Goal: Task Accomplishment & Management: Manage account settings

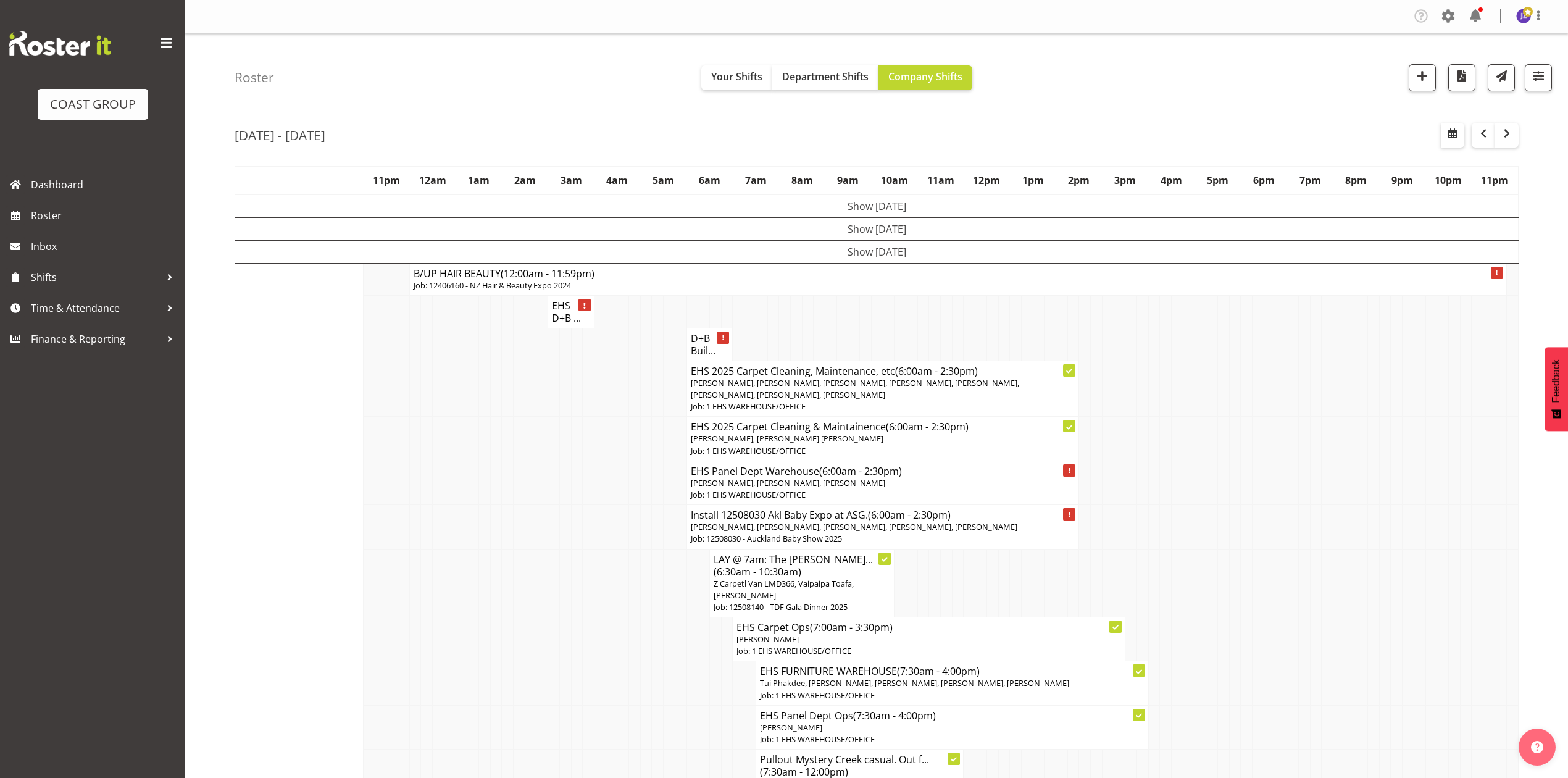
click at [1231, 420] on td at bounding box center [1235, 439] width 12 height 44
click at [838, 70] on span "Department Shifts" at bounding box center [826, 77] width 87 height 13
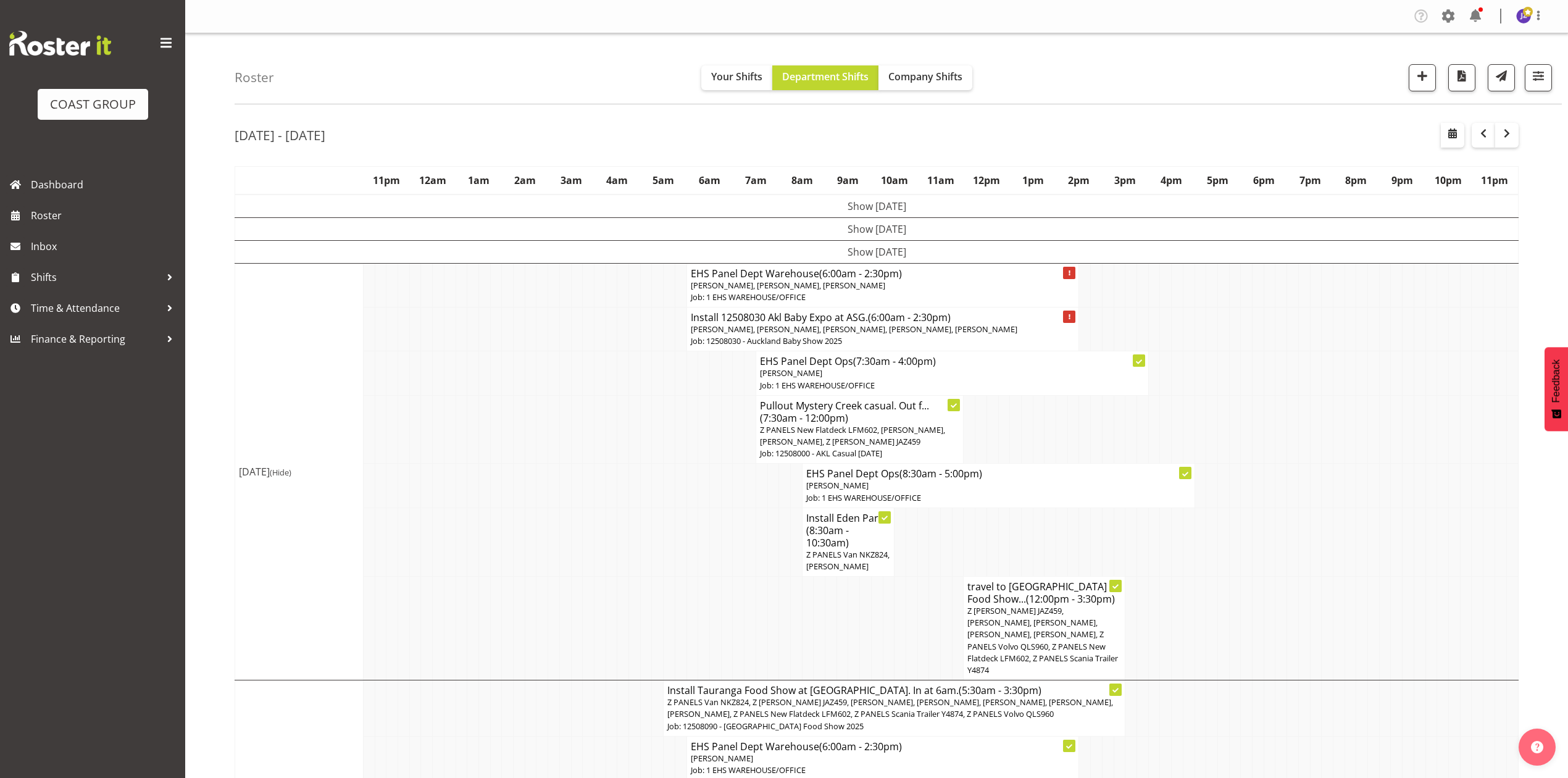
drag, startPoint x: 1290, startPoint y: 510, endPoint x: 1287, endPoint y: 482, distance: 28.2
click at [1292, 508] on td at bounding box center [1293, 486] width 12 height 44
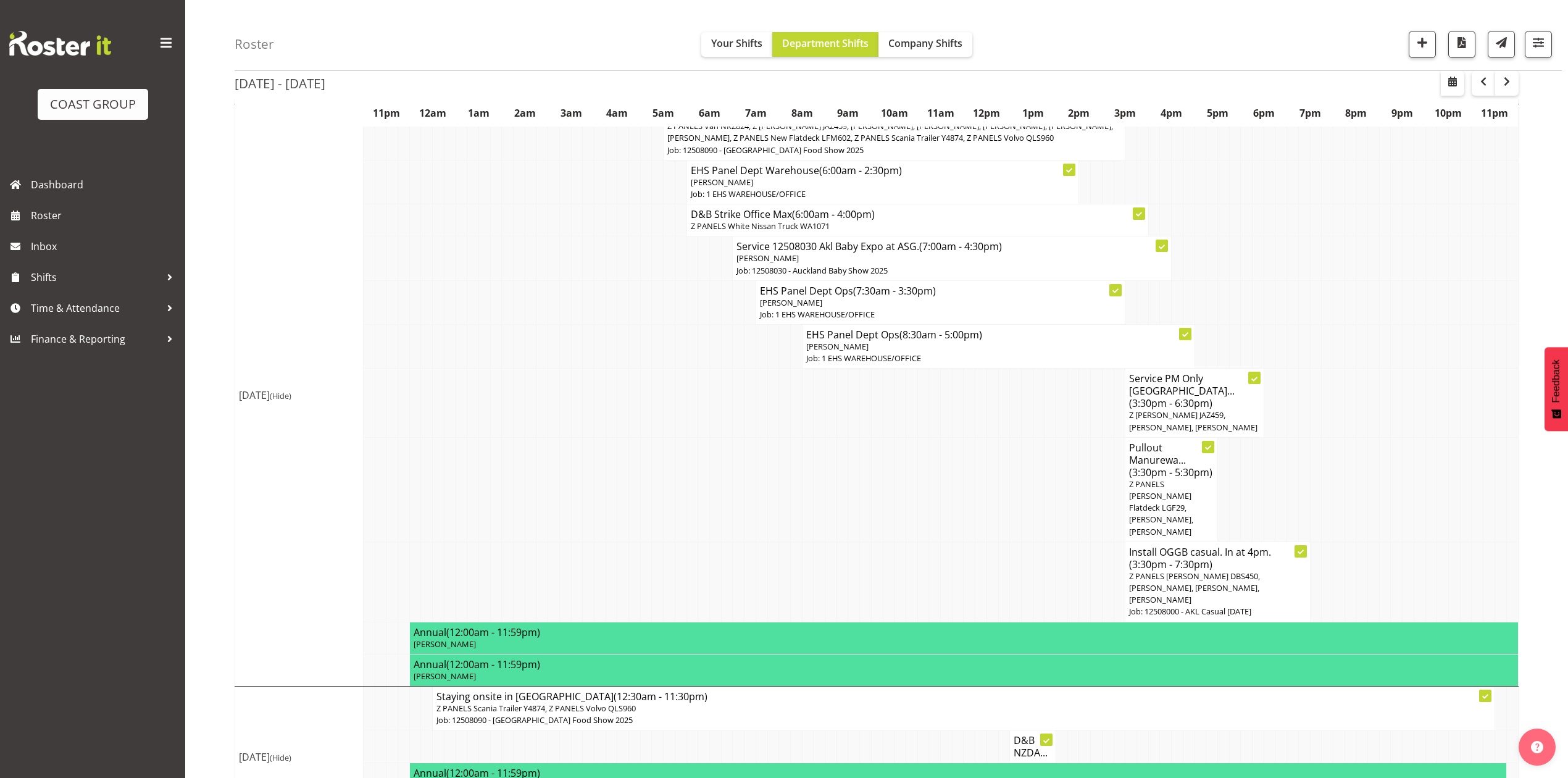
scroll to position [827, 0]
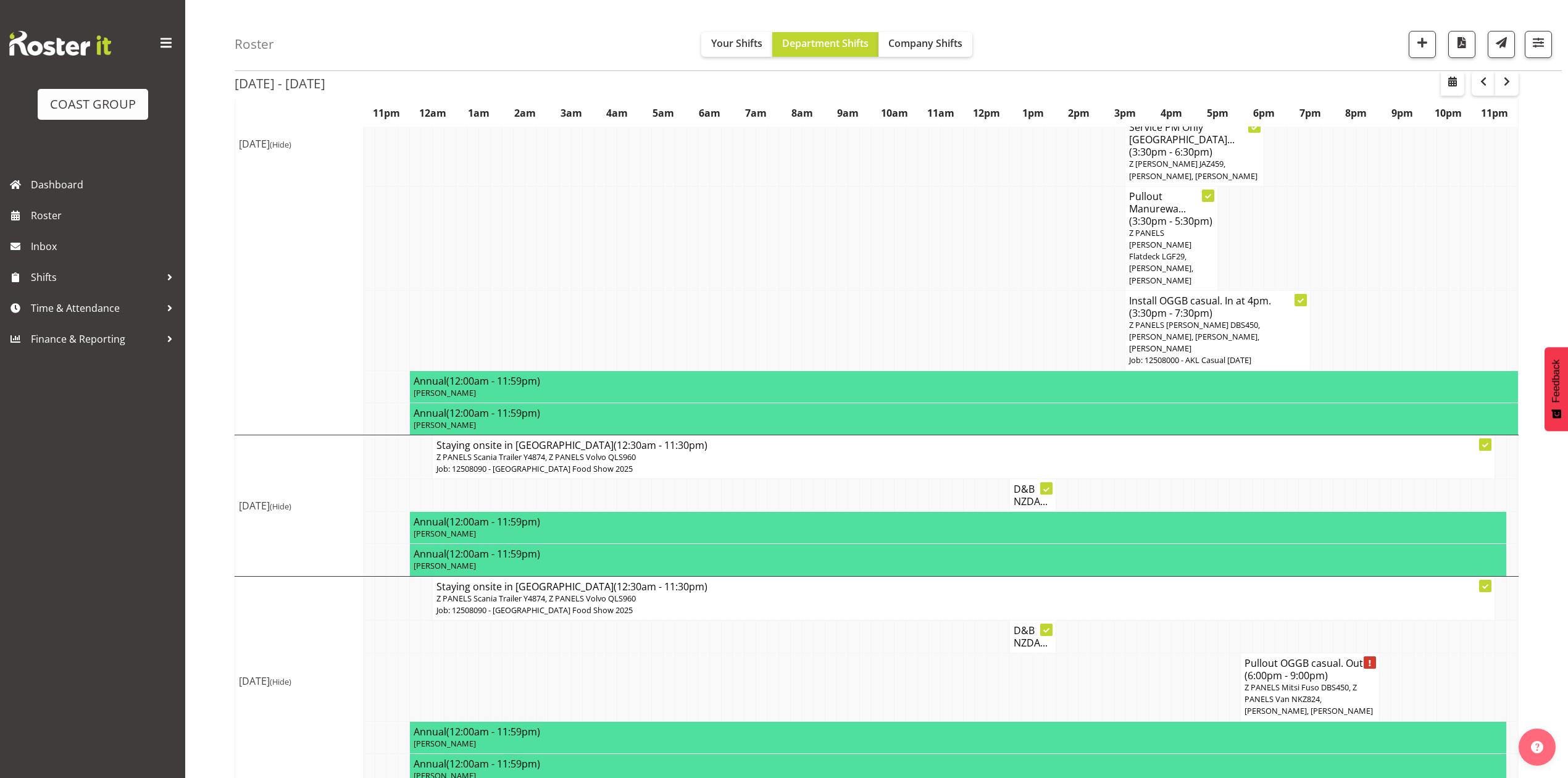
click at [1299, 682] on span "Z PANELS Mitsi Fuso DBS450, Z PANELS Van NKZ824, [PERSON_NAME], [PERSON_NAME]" at bounding box center [1309, 699] width 129 height 35
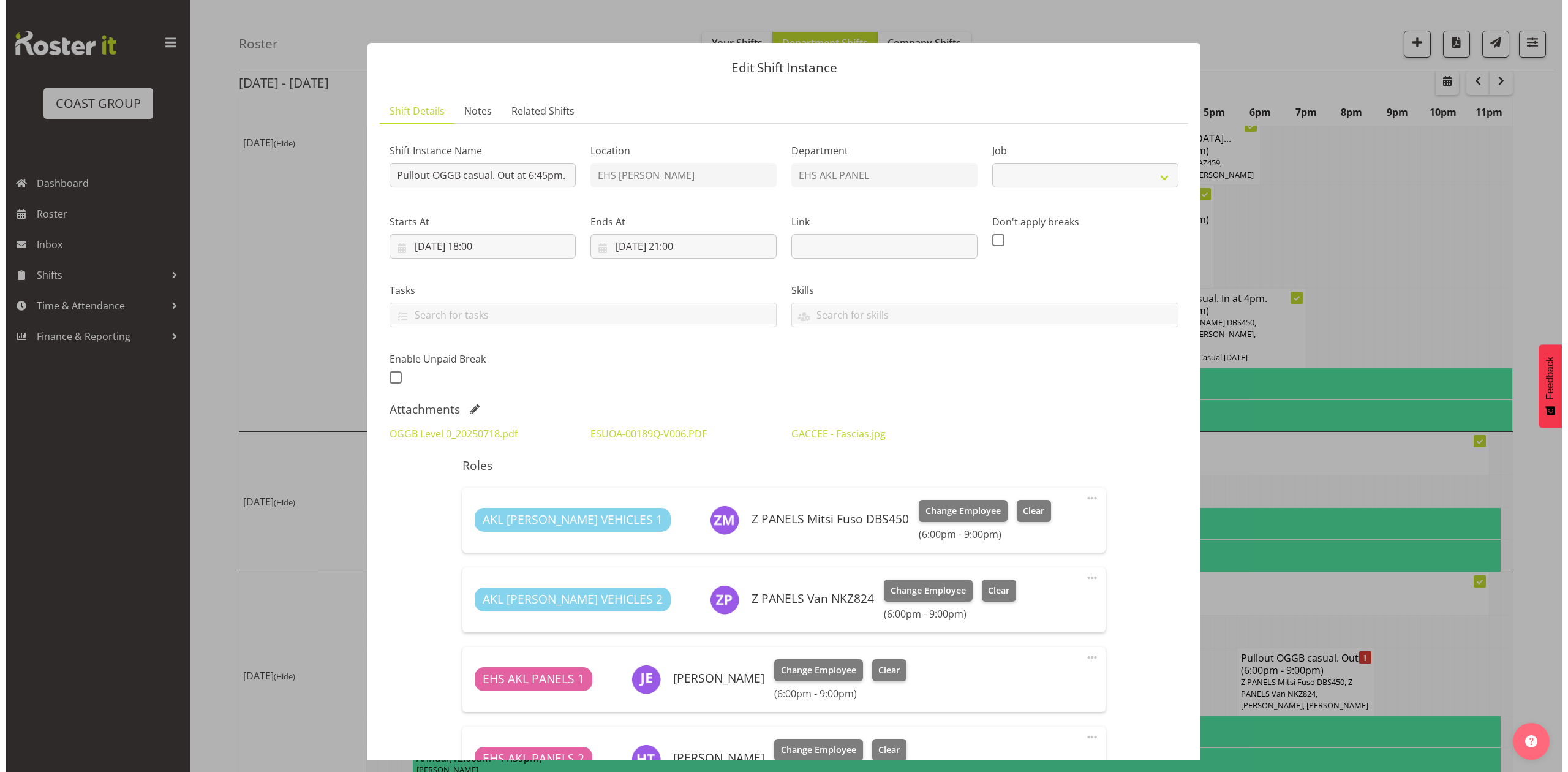
scroll to position [809, 0]
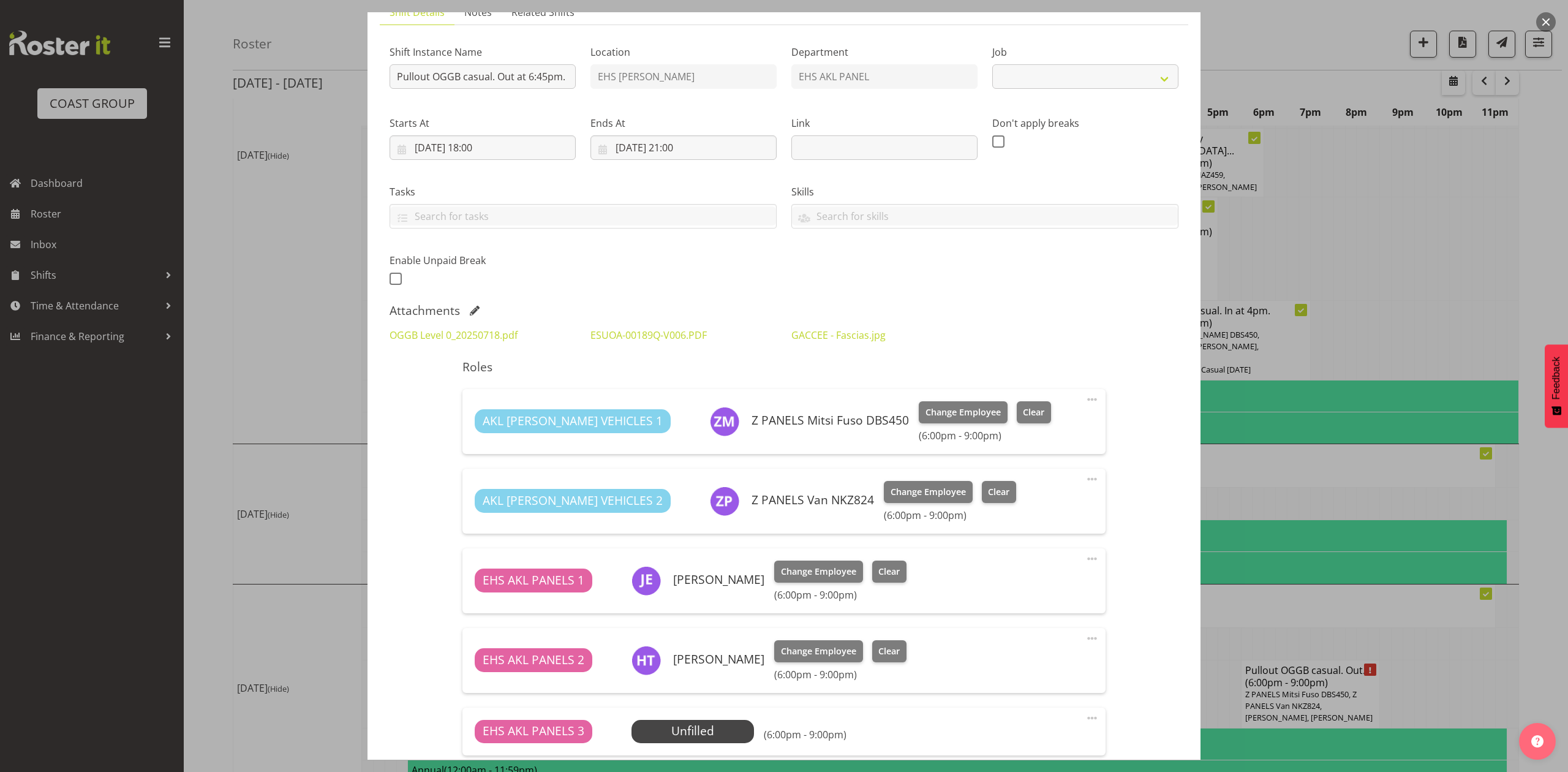
select select "8652"
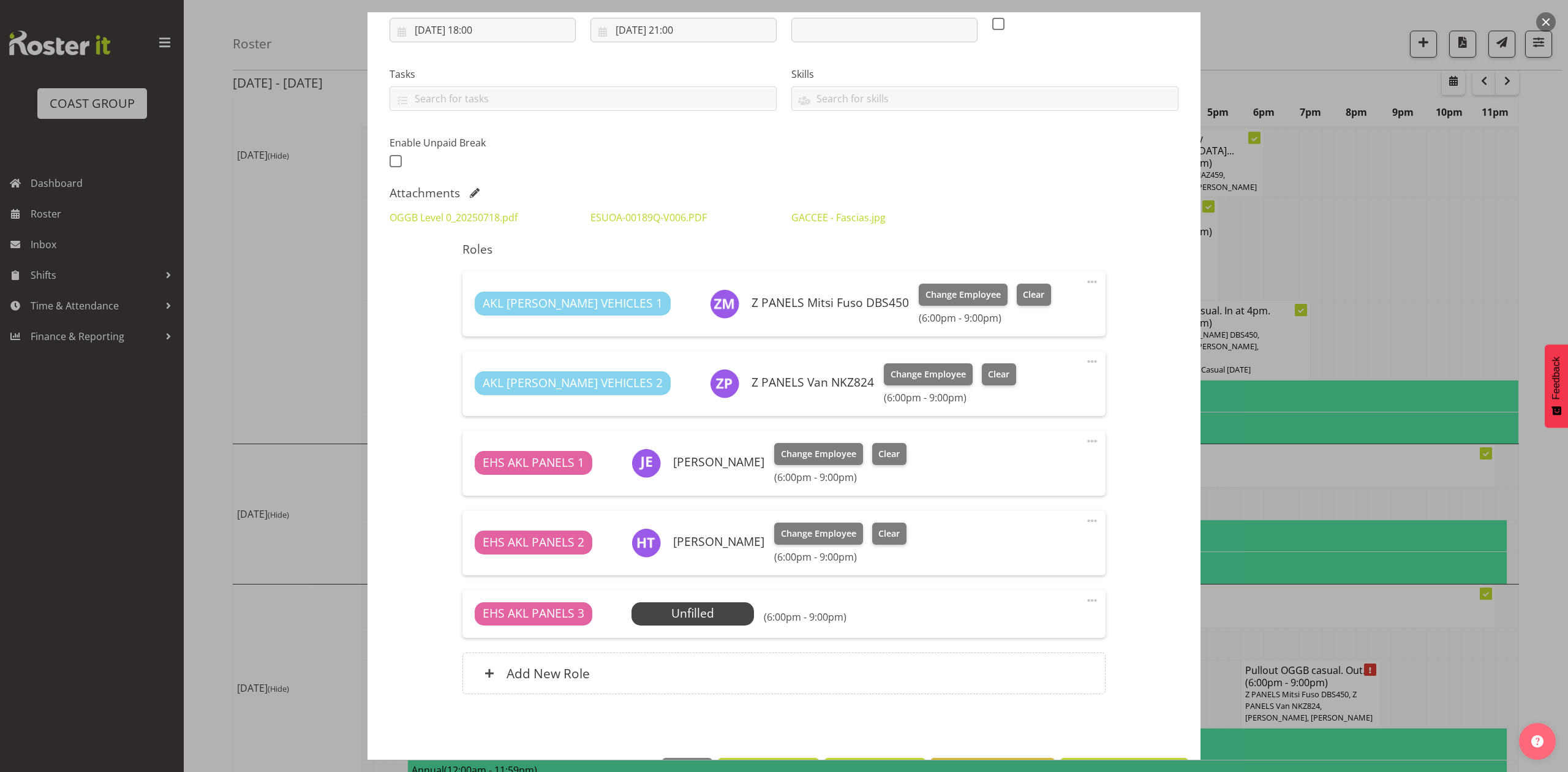
scroll to position [179, 0]
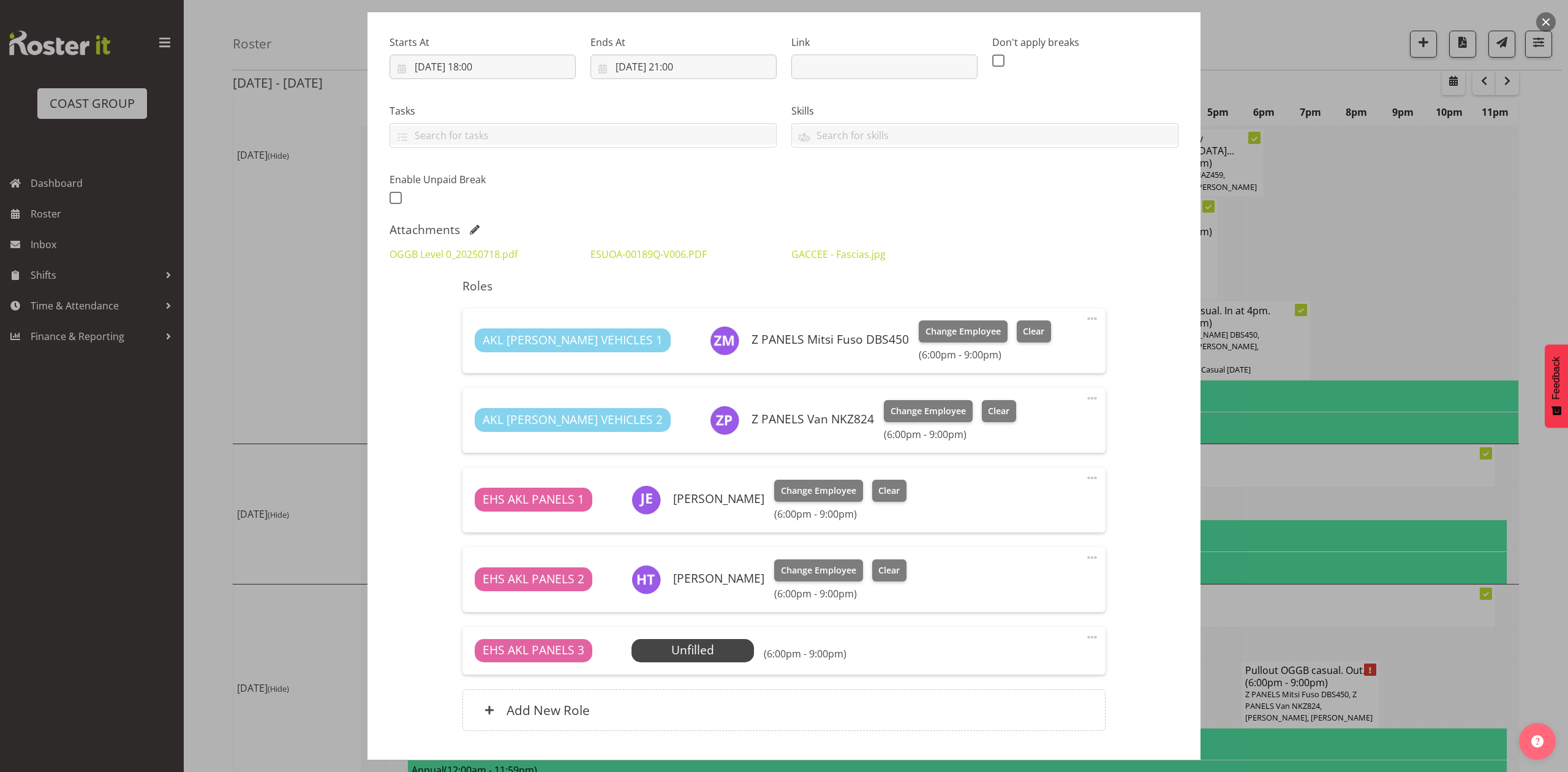
click at [1403, 302] on div at bounding box center [784, 386] width 1568 height 772
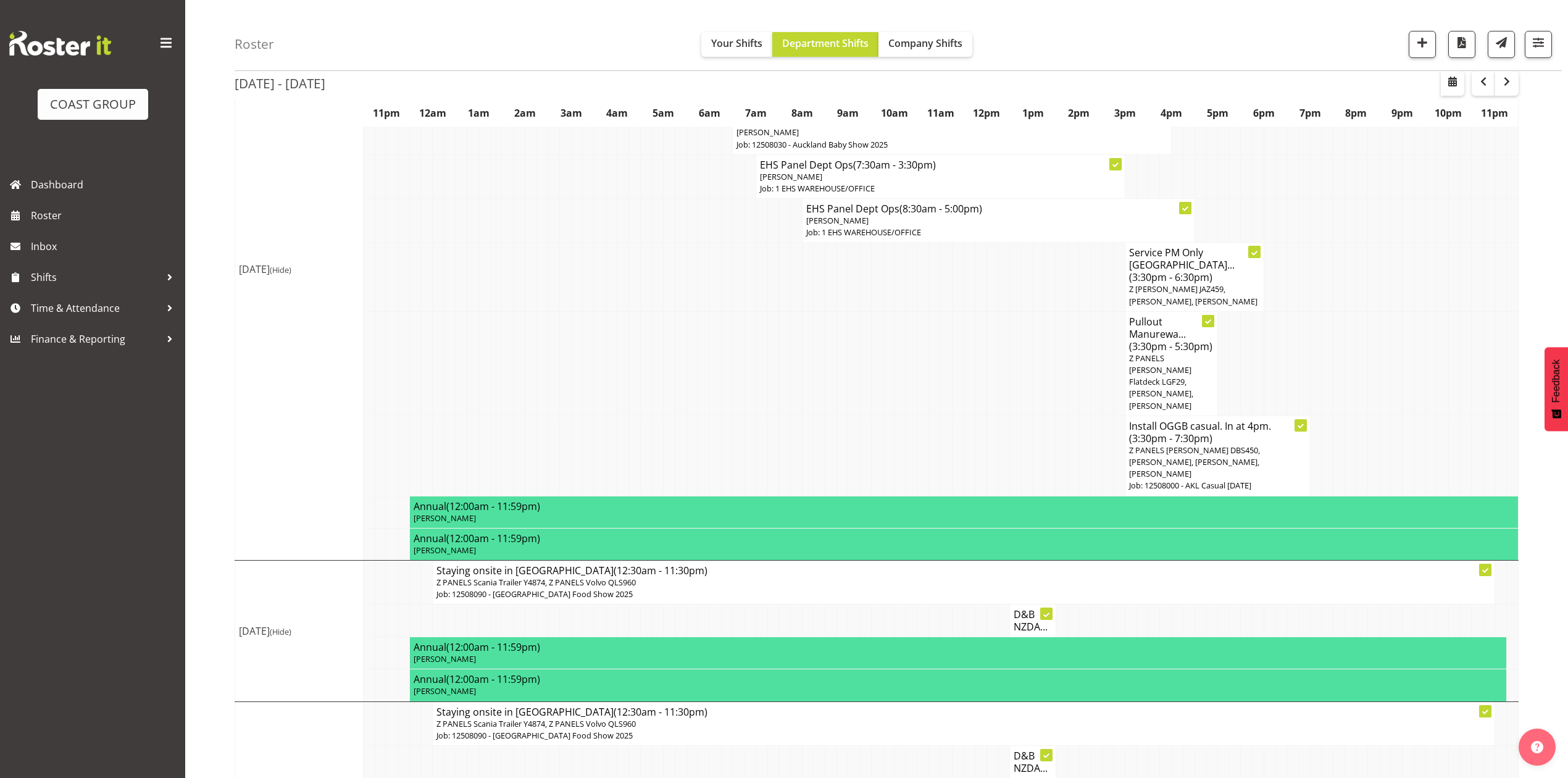
scroll to position [663, 0]
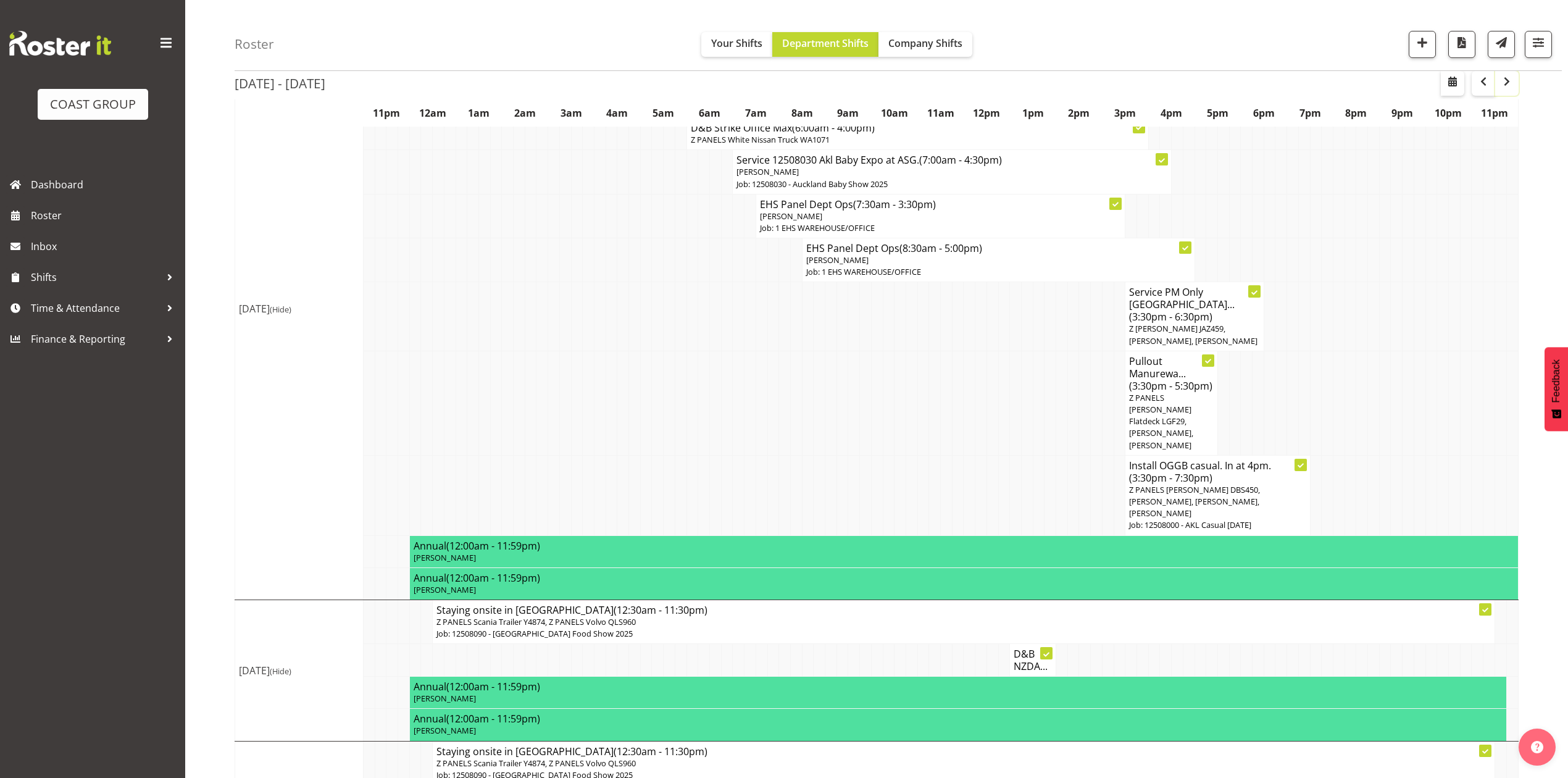
click at [1499, 82] on span "button" at bounding box center [1507, 81] width 15 height 15
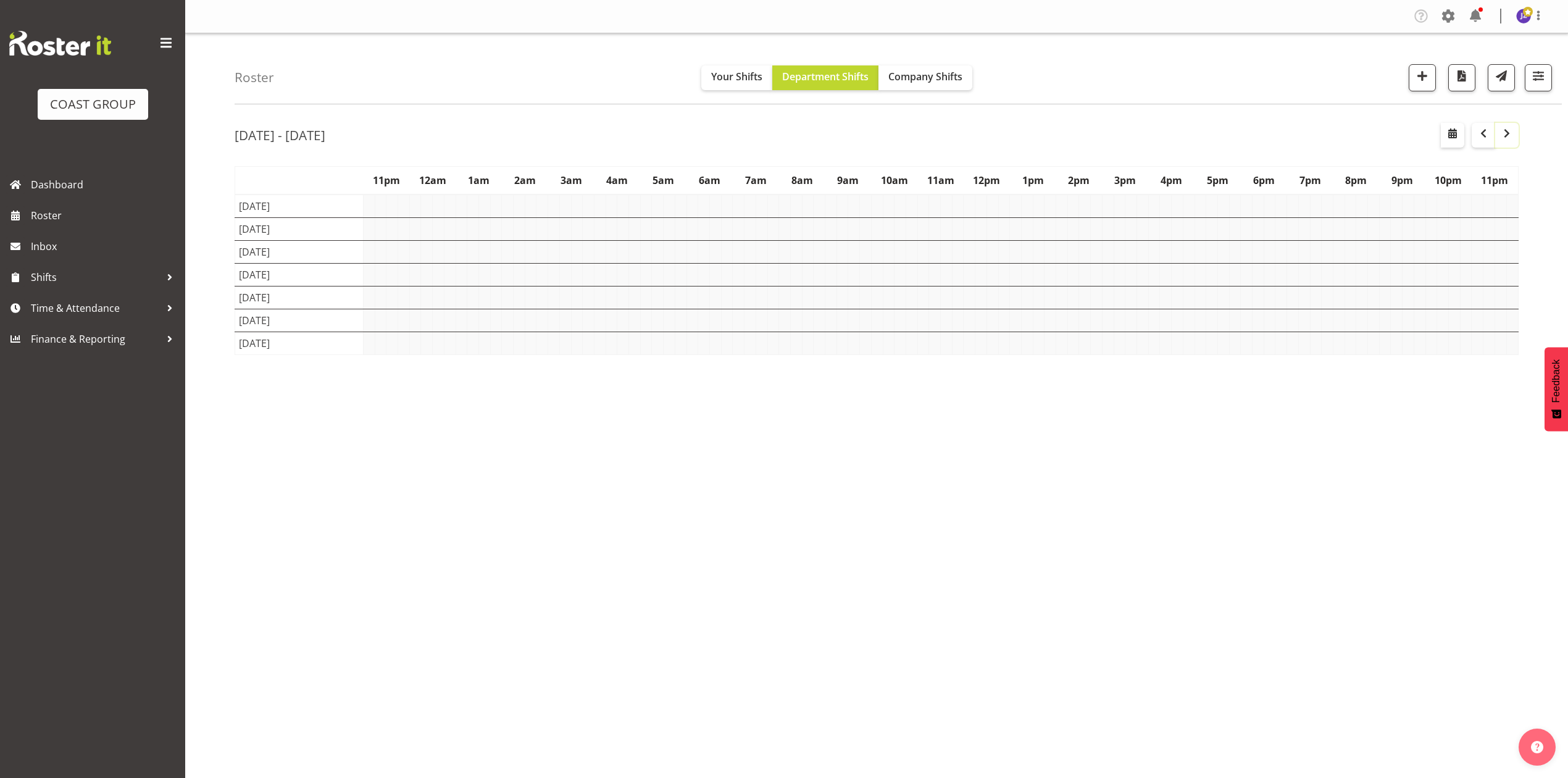
scroll to position [0, 0]
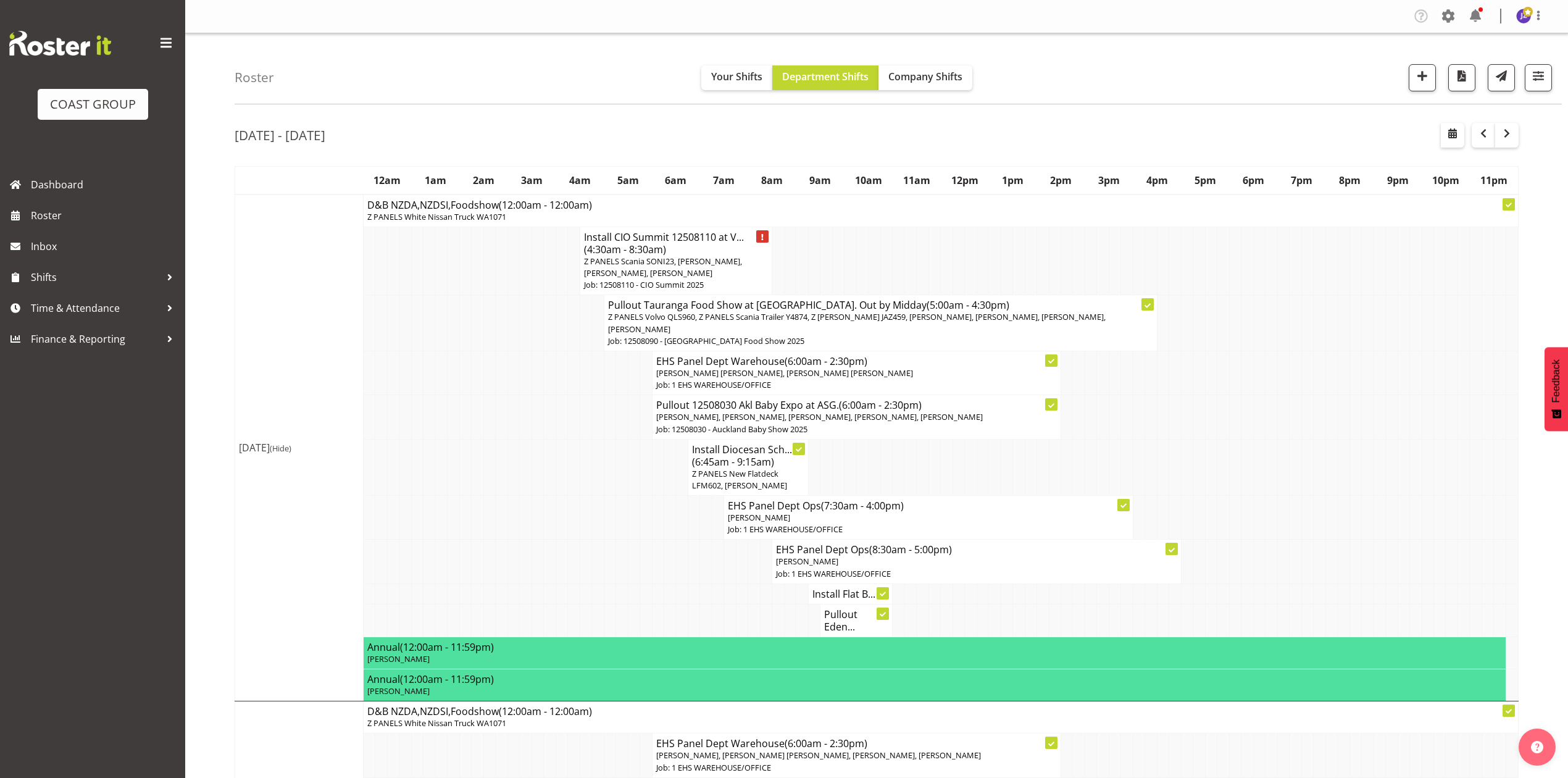
click at [966, 240] on td at bounding box center [971, 261] width 12 height 69
click at [705, 270] on p "Z PANELS Scania SONI23, [PERSON_NAME], [PERSON_NAME], [PERSON_NAME]" at bounding box center [676, 267] width 185 height 23
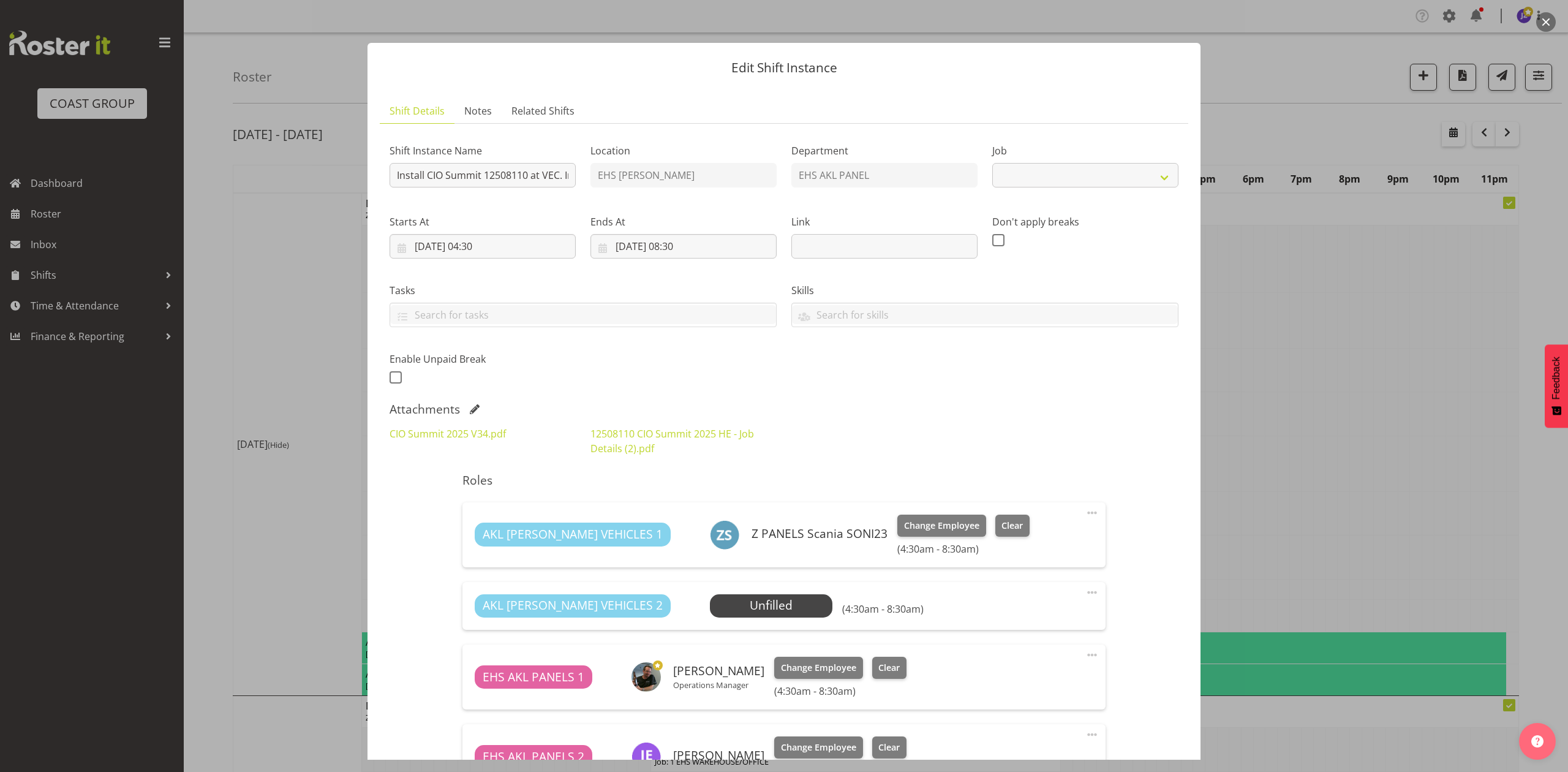
select select "9443"
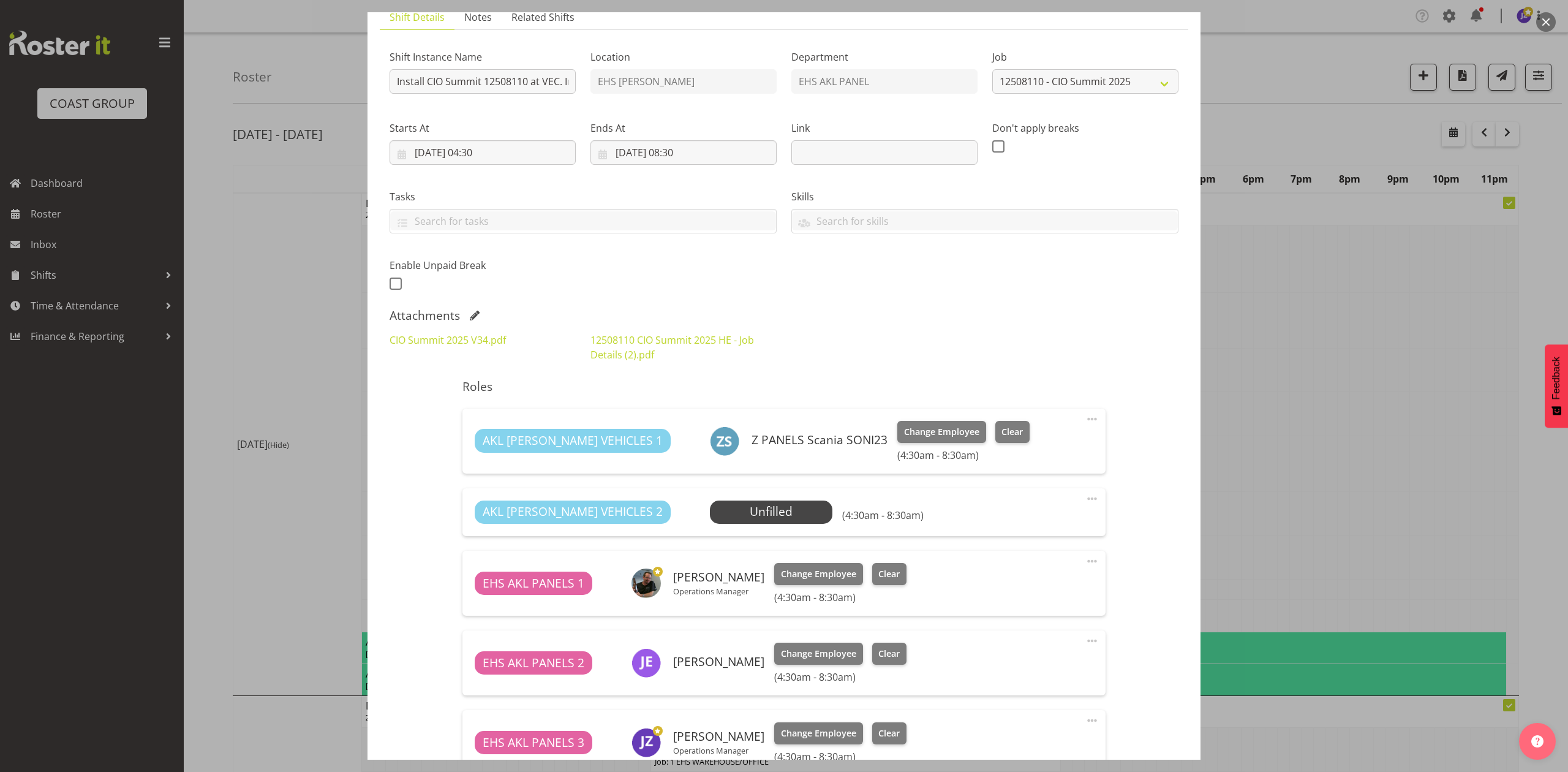
scroll to position [13, 0]
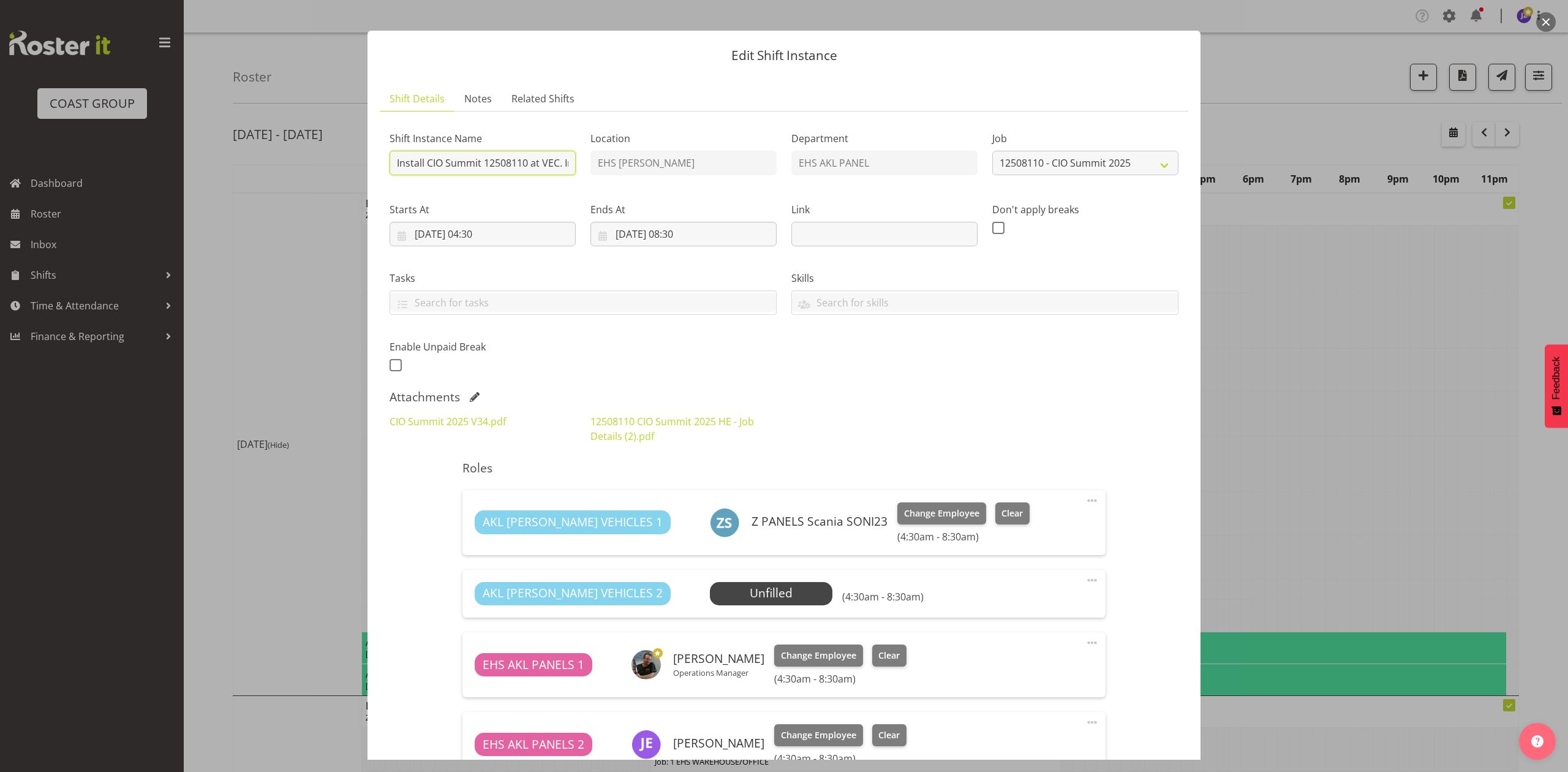
click at [427, 163] on input "Install CIO Summit 12508110 at VEC. In at 5am." at bounding box center [483, 163] width 186 height 24
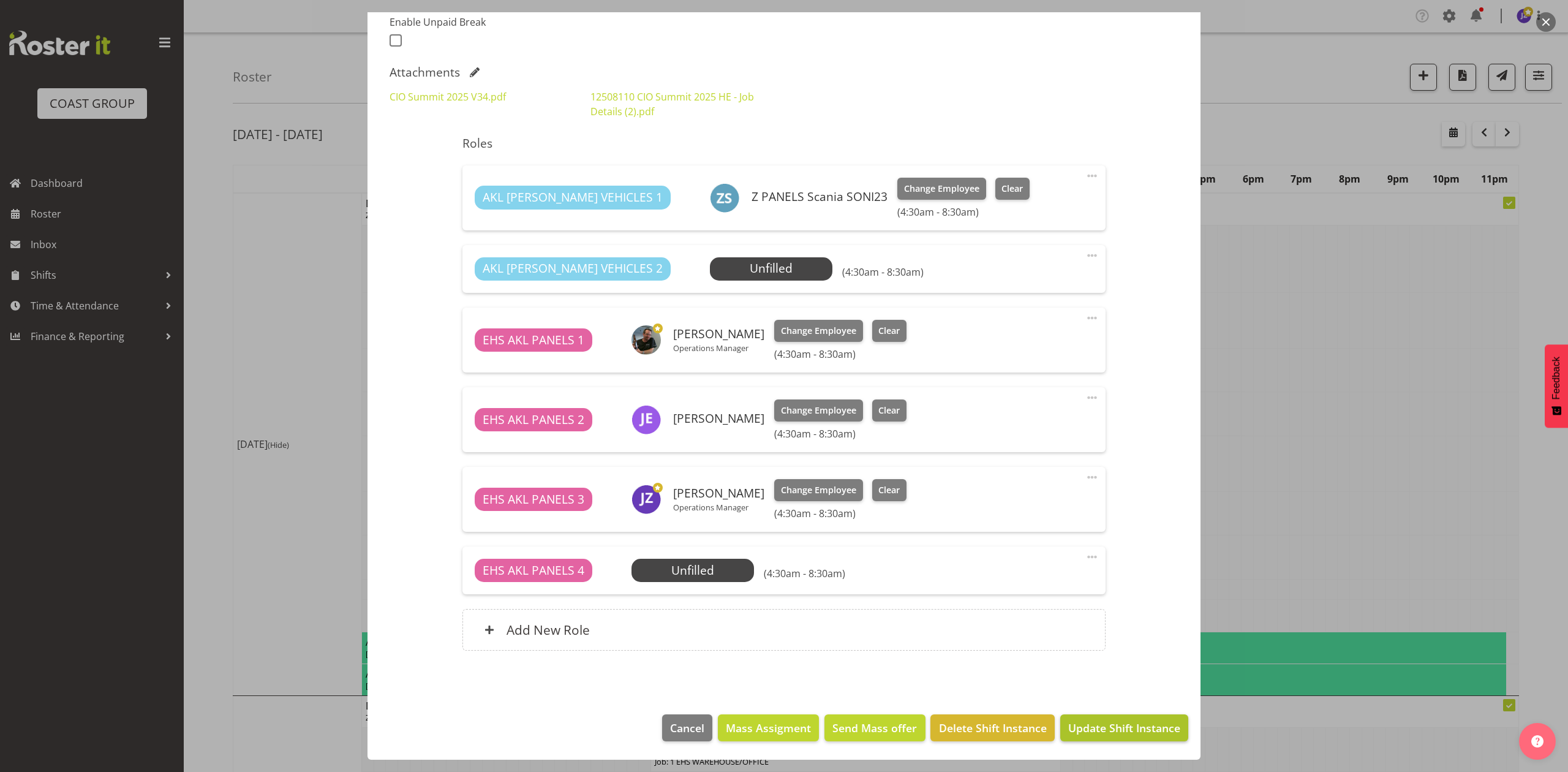
type input "Install 12508110 CIO Summit 12508110 at VEC. In at 5am."
click at [1087, 733] on span "Update Shift Instance" at bounding box center [1124, 728] width 112 height 16
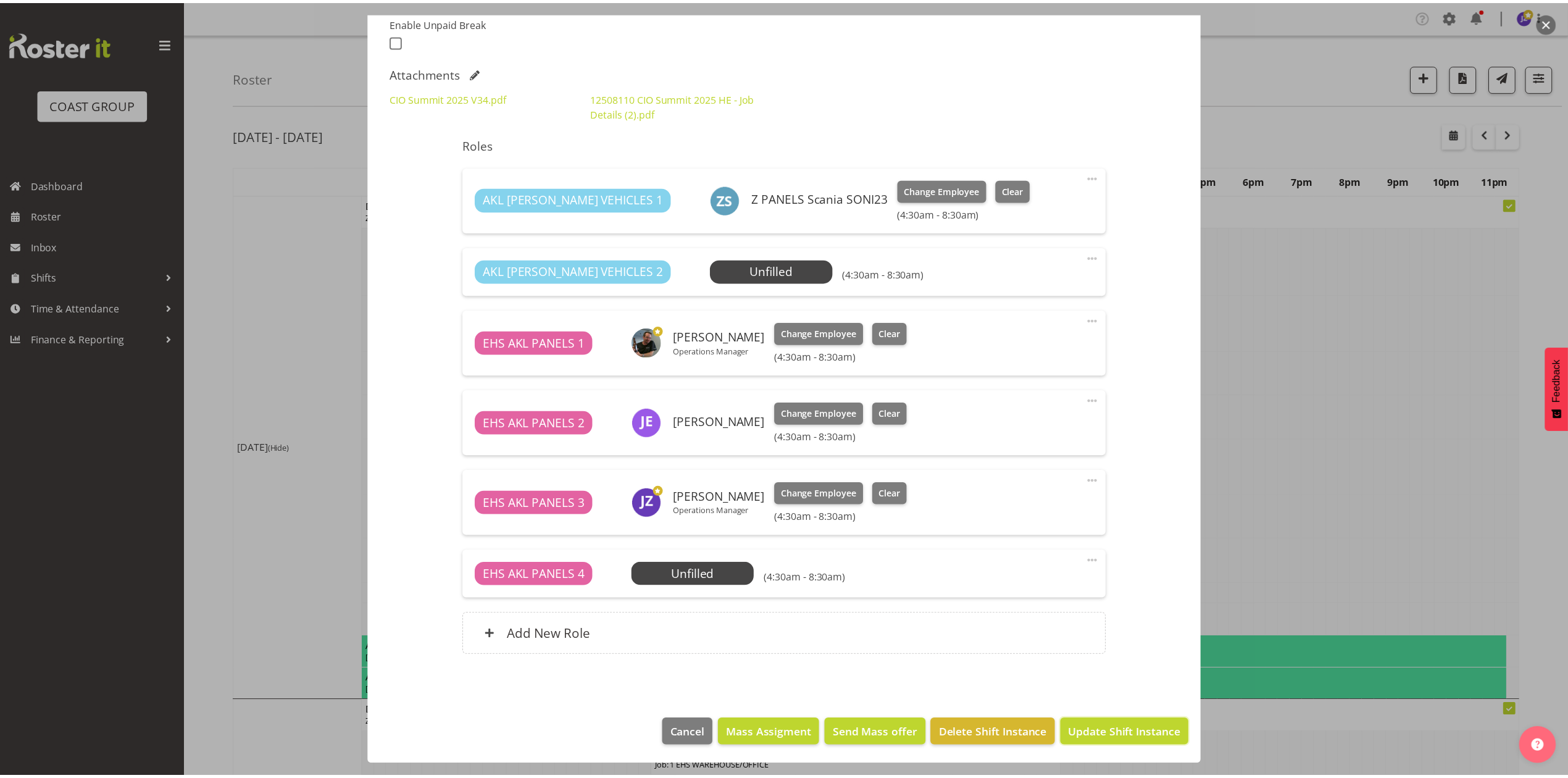
scroll to position [292, 0]
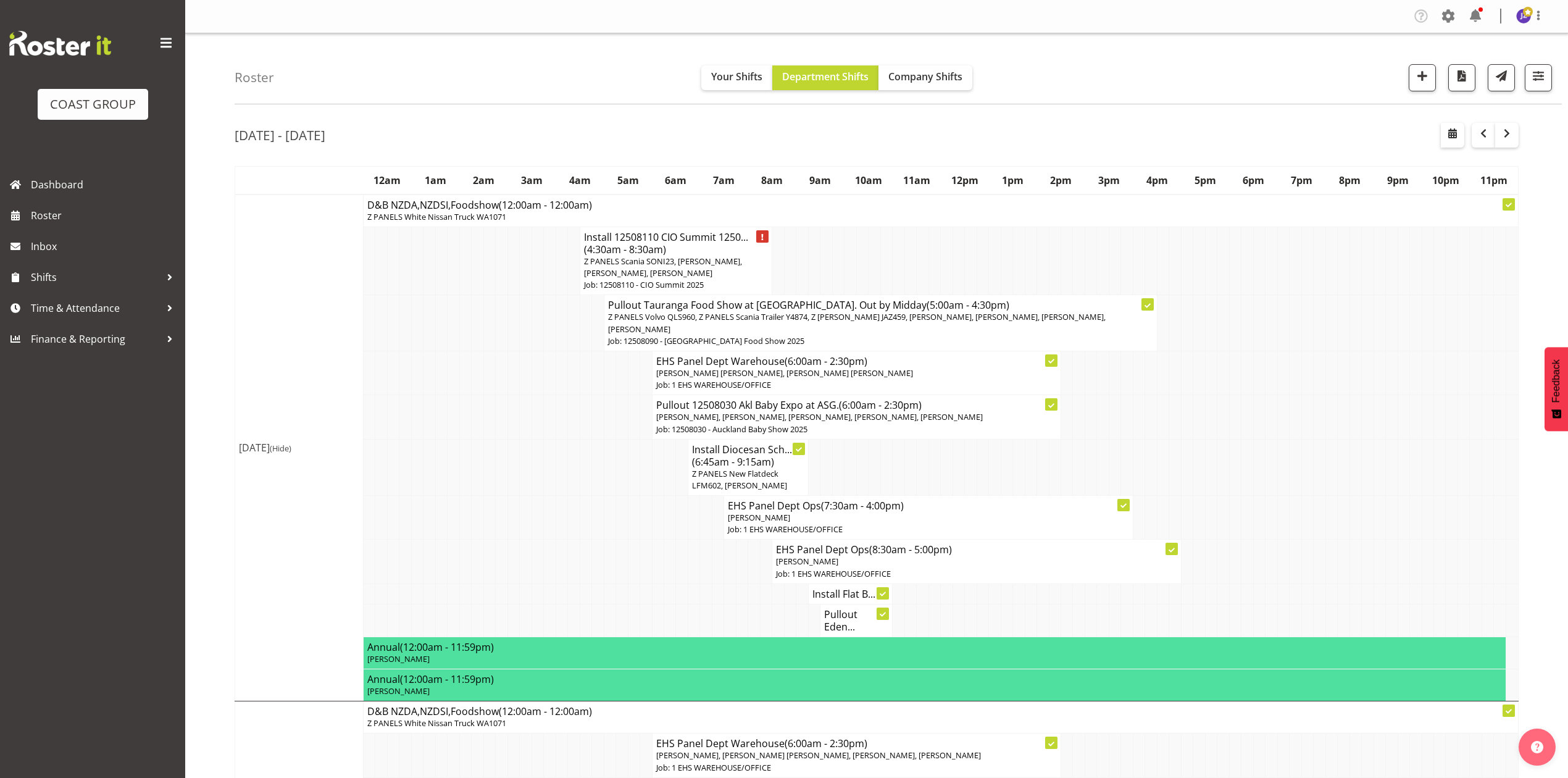
click at [556, 446] on td at bounding box center [562, 467] width 12 height 56
click at [850, 258] on td at bounding box center [850, 261] width 12 height 69
drag, startPoint x: 538, startPoint y: 320, endPoint x: 546, endPoint y: 338, distance: 19.7
click at [539, 322] on td at bounding box center [538, 323] width 12 height 56
click at [1274, 495] on td at bounding box center [1271, 467] width 12 height 56
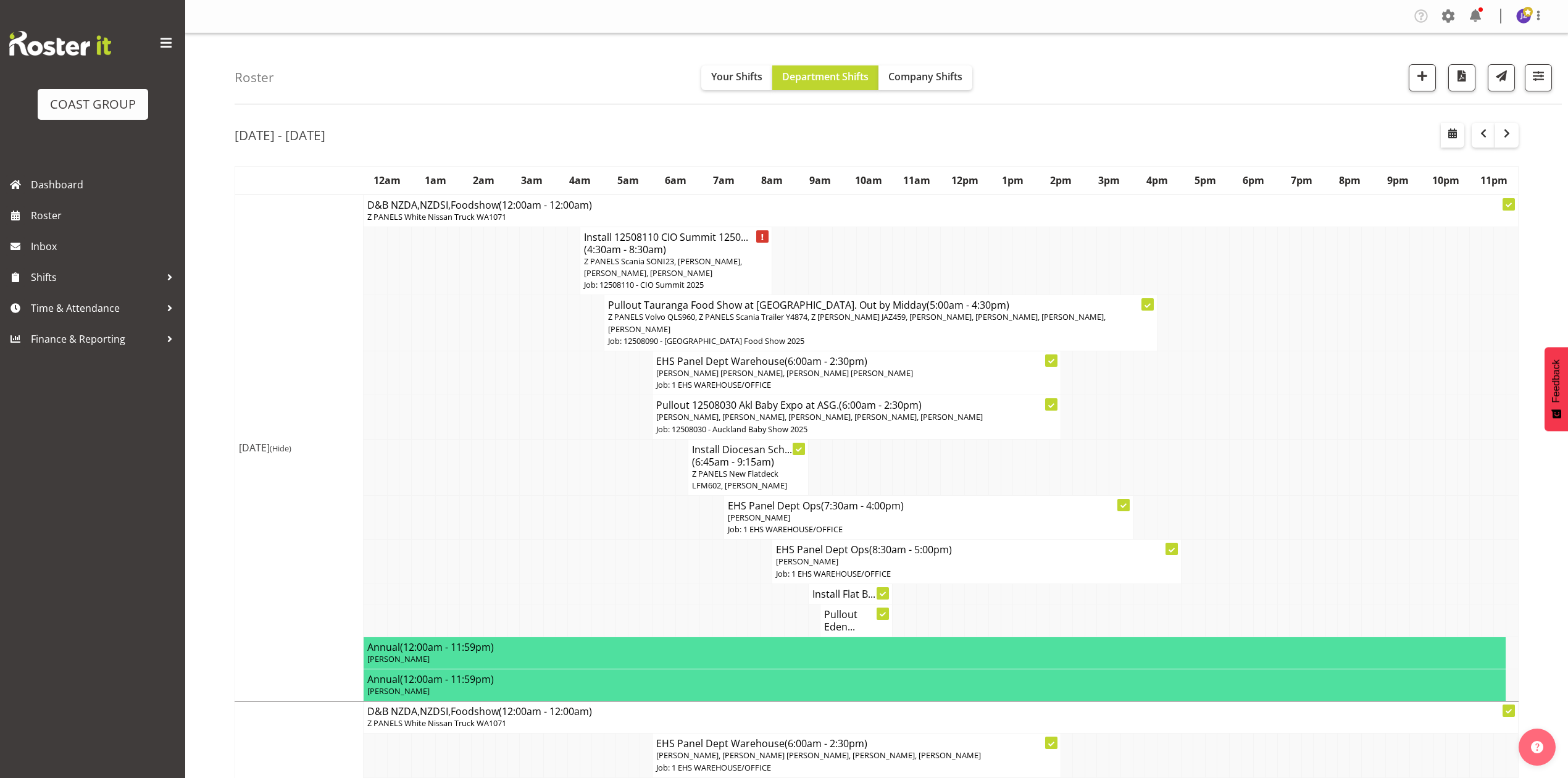
drag, startPoint x: 1100, startPoint y: 266, endPoint x: 981, endPoint y: 198, distance: 137.1
click at [1097, 265] on td at bounding box center [1103, 261] width 12 height 69
drag, startPoint x: 1237, startPoint y: 383, endPoint x: 1545, endPoint y: 384, distance: 308.0
click at [1291, 383] on tr "EHS Panel Dept Warehouse (6:00am - 2:30pm) [PERSON_NAME] [PERSON_NAME], [PERSON…" at bounding box center [877, 373] width 1283 height 44
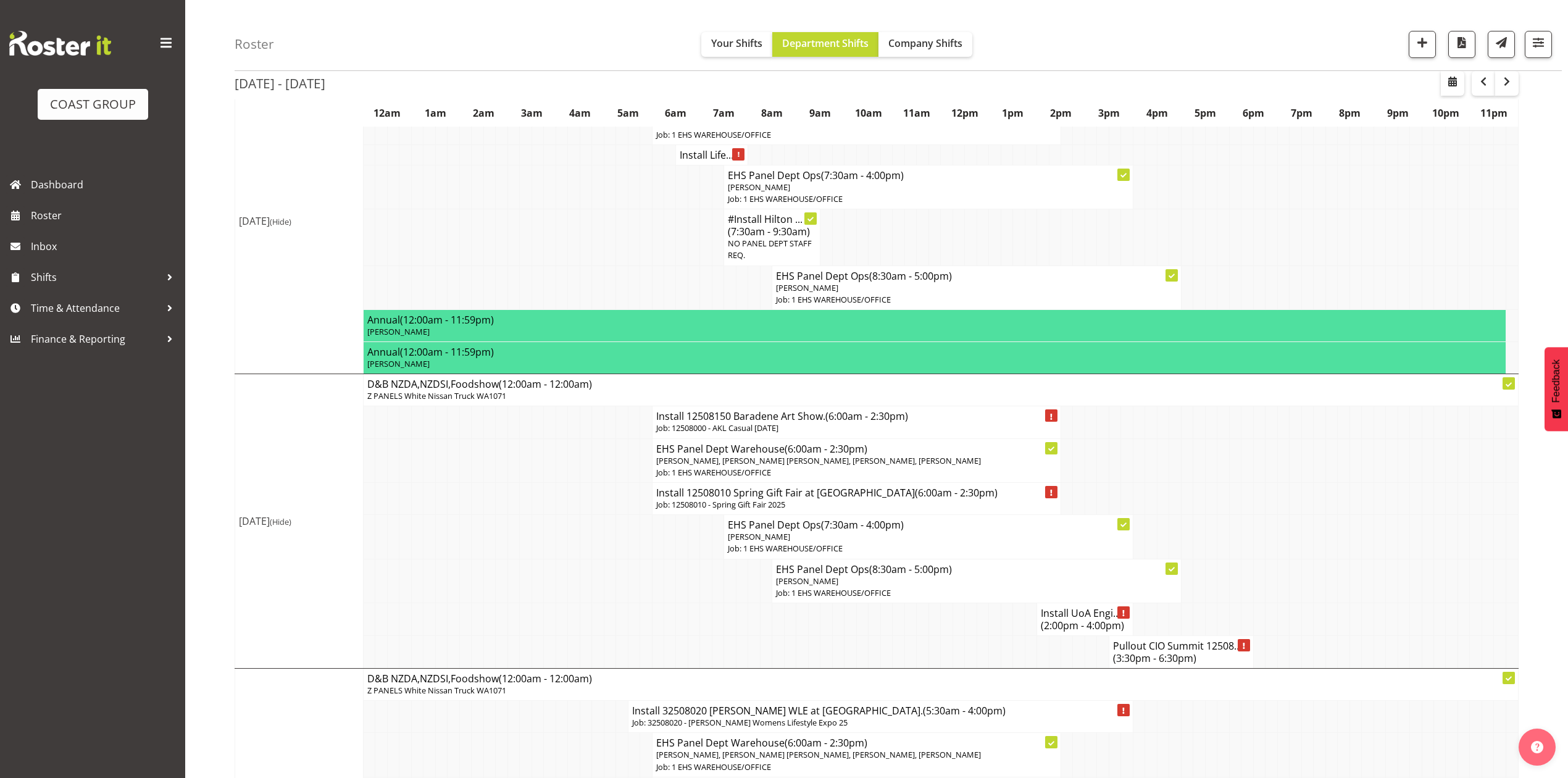
scroll to position [659, 0]
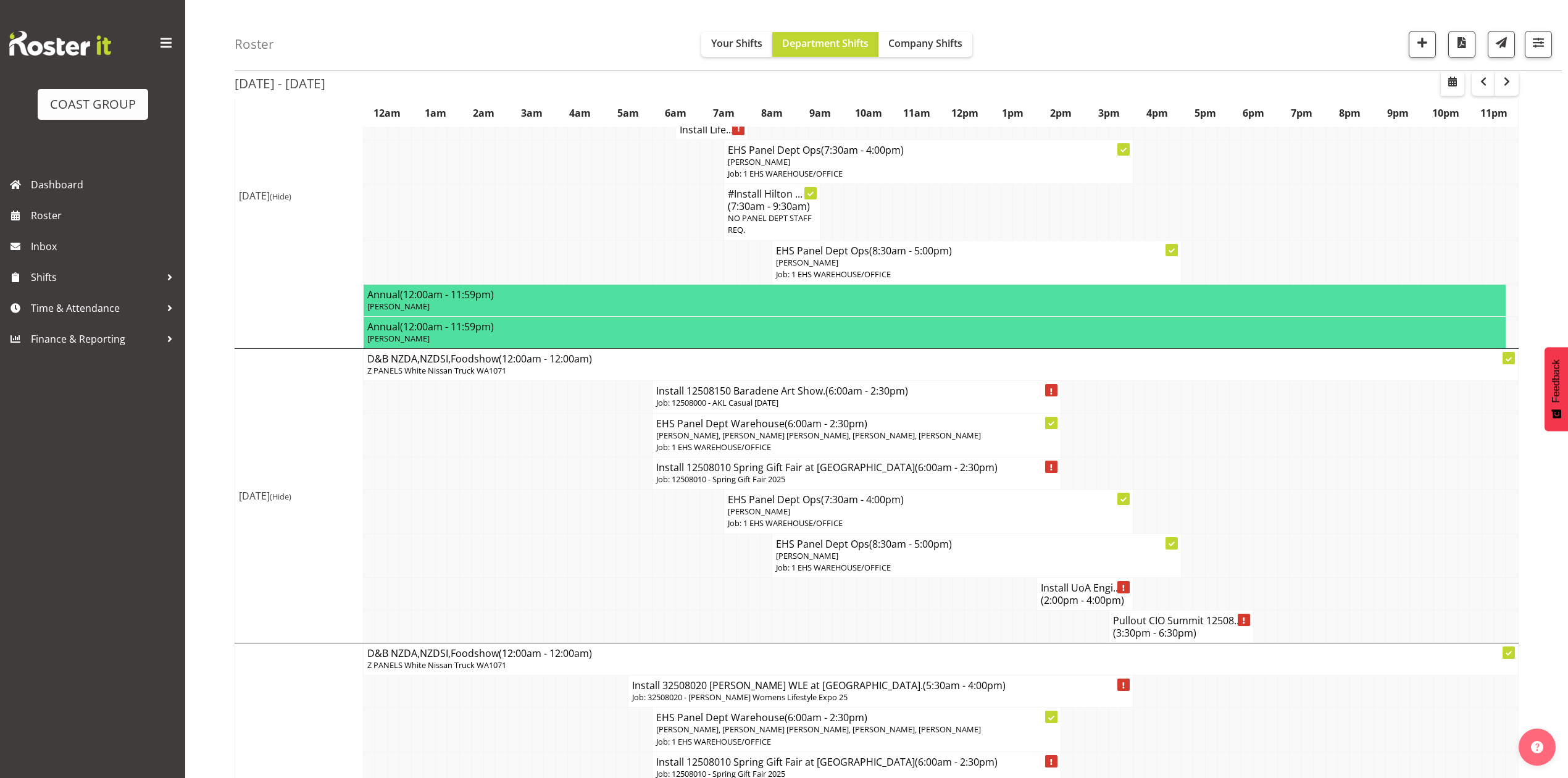
click at [1206, 639] on h4 "Pullout CIO Summit 12508... (3:30pm - 6:30pm)" at bounding box center [1181, 627] width 137 height 25
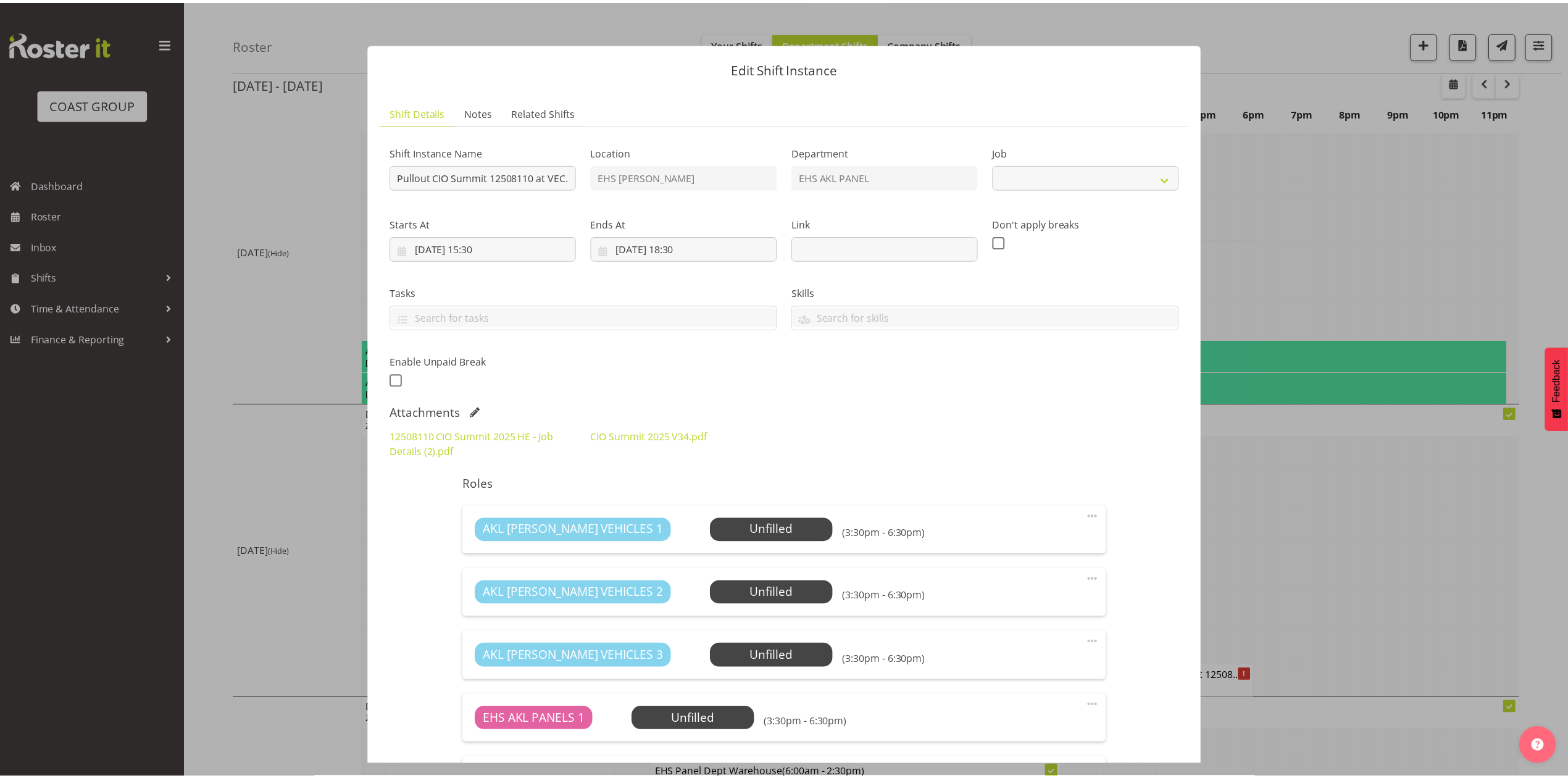
scroll to position [576, 0]
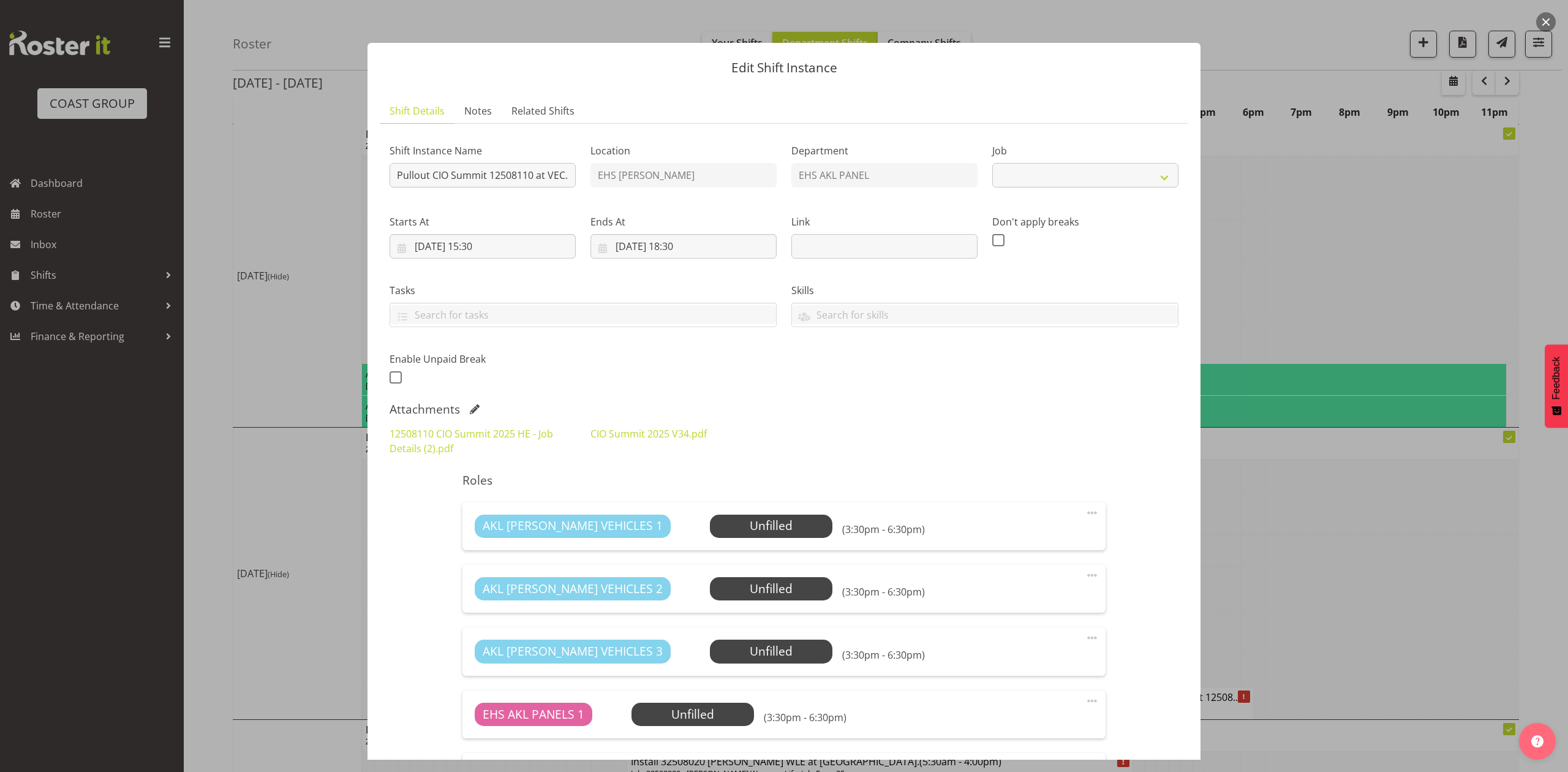
select select "9443"
click at [1547, 17] on button "button" at bounding box center [1546, 23] width 20 height 20
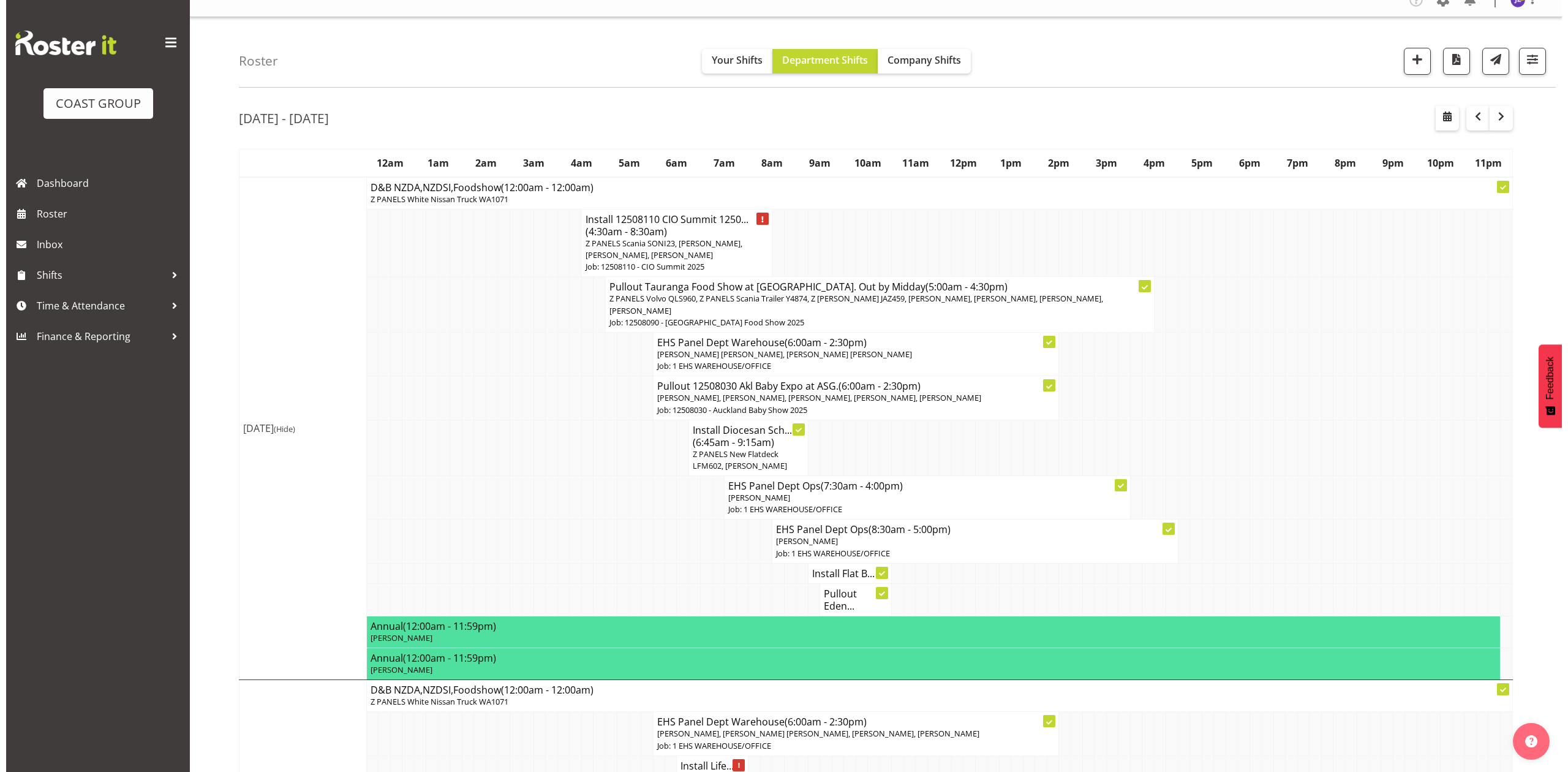
scroll to position [0, 0]
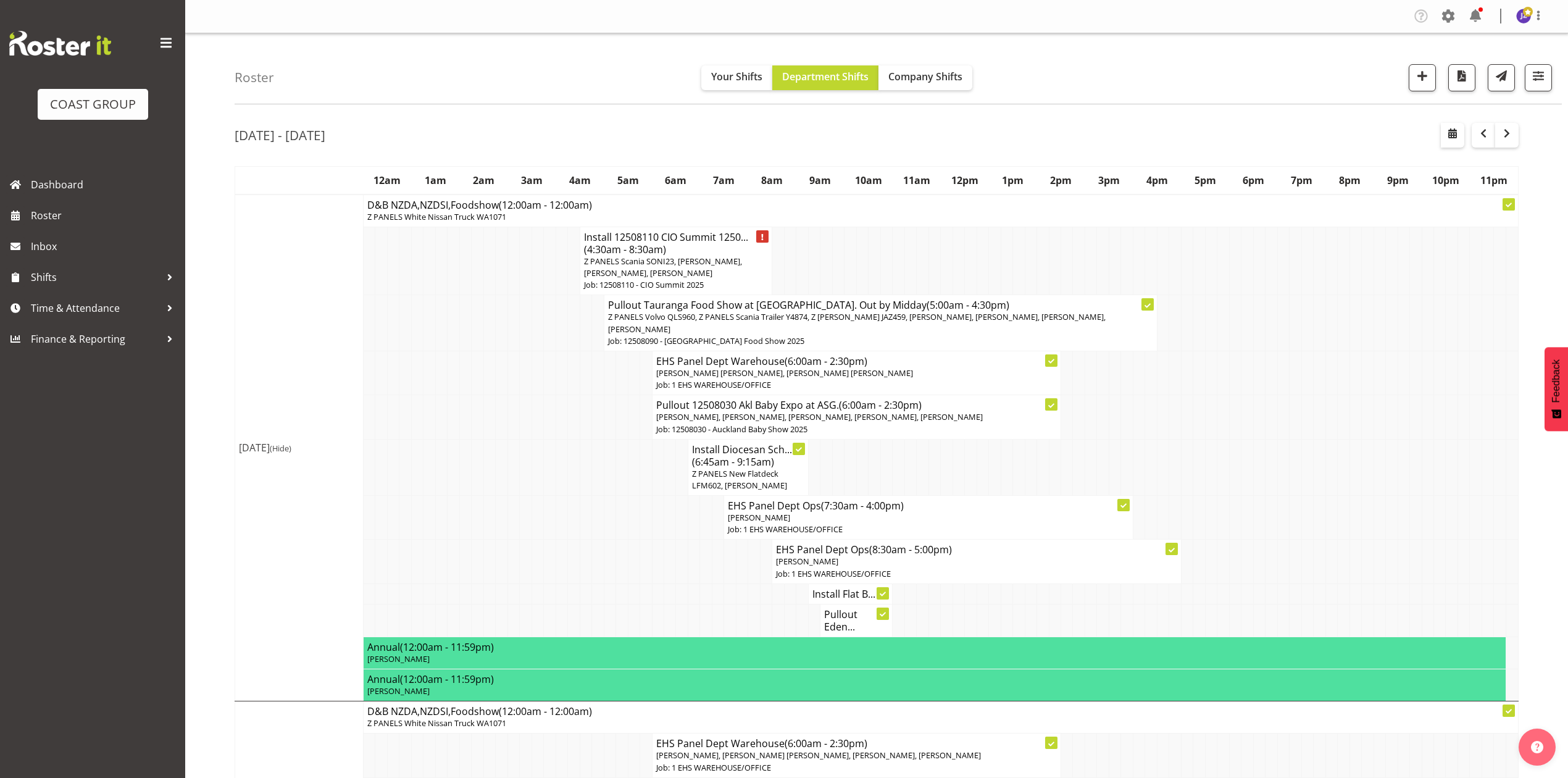
click at [656, 254] on span "(4:30am - 8:30am)" at bounding box center [625, 250] width 82 height 13
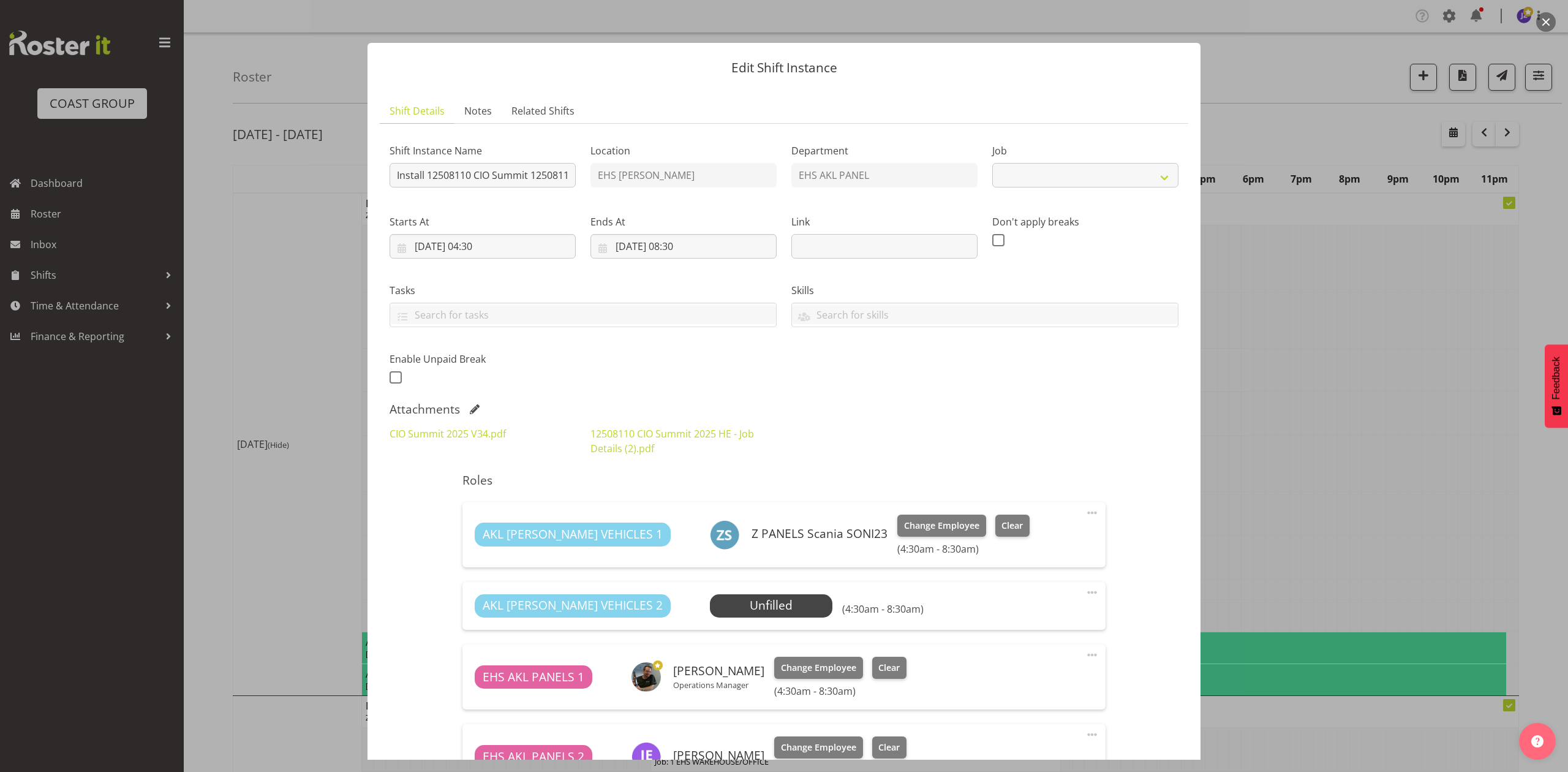
select select "9443"
click at [563, 175] on input "Install 12508110 CIO Summit 12508110 at VEC. In at 5am." at bounding box center [483, 175] width 186 height 24
click at [562, 175] on input "Install 12508110 CIO Summit 1210 at VEC. In at 5am." at bounding box center [483, 175] width 186 height 24
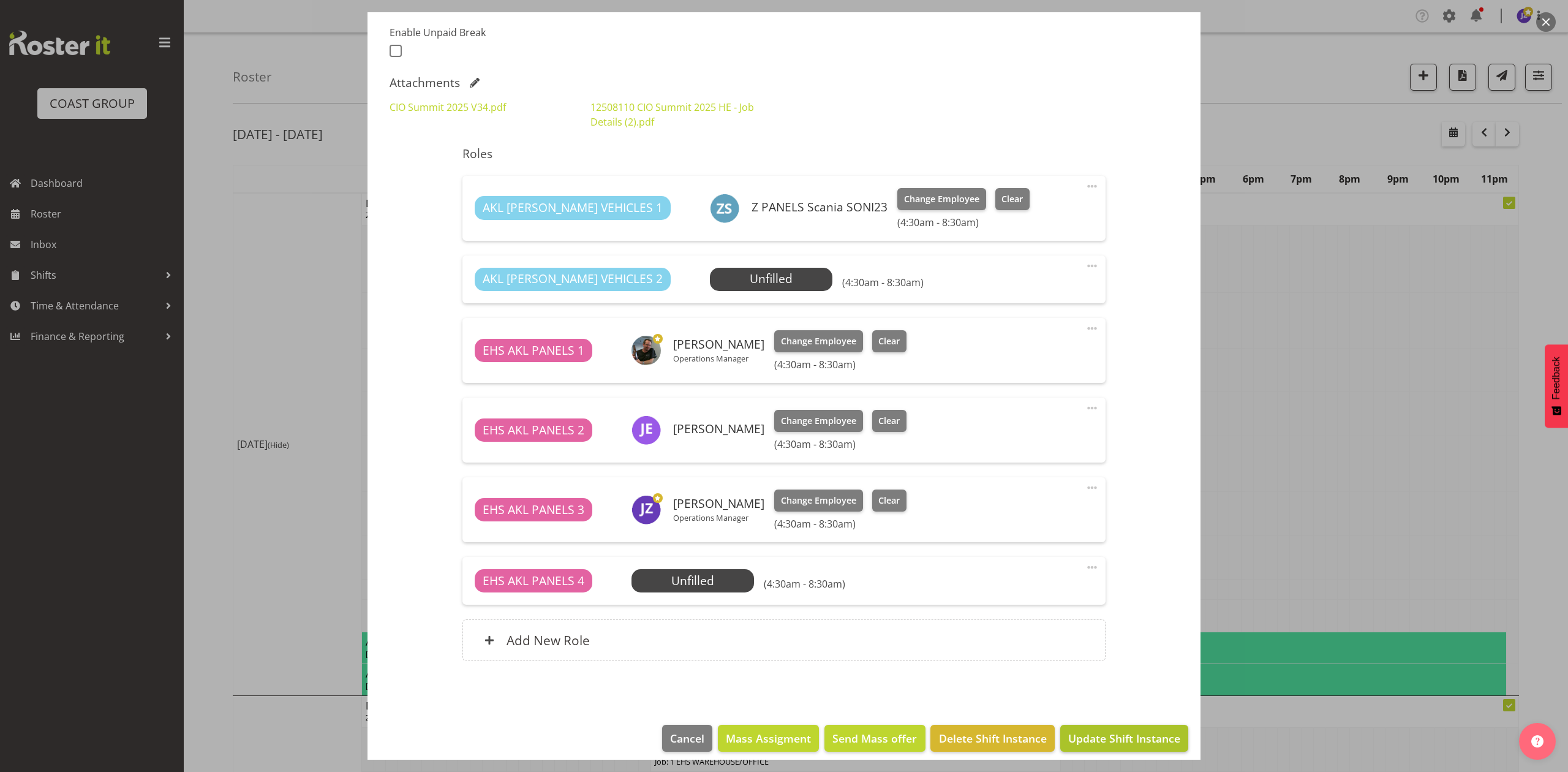
type input "Install 12508110 CIO Summit at VEC. In at 5am."
click at [1114, 744] on span "Update Shift Instance" at bounding box center [1124, 738] width 112 height 16
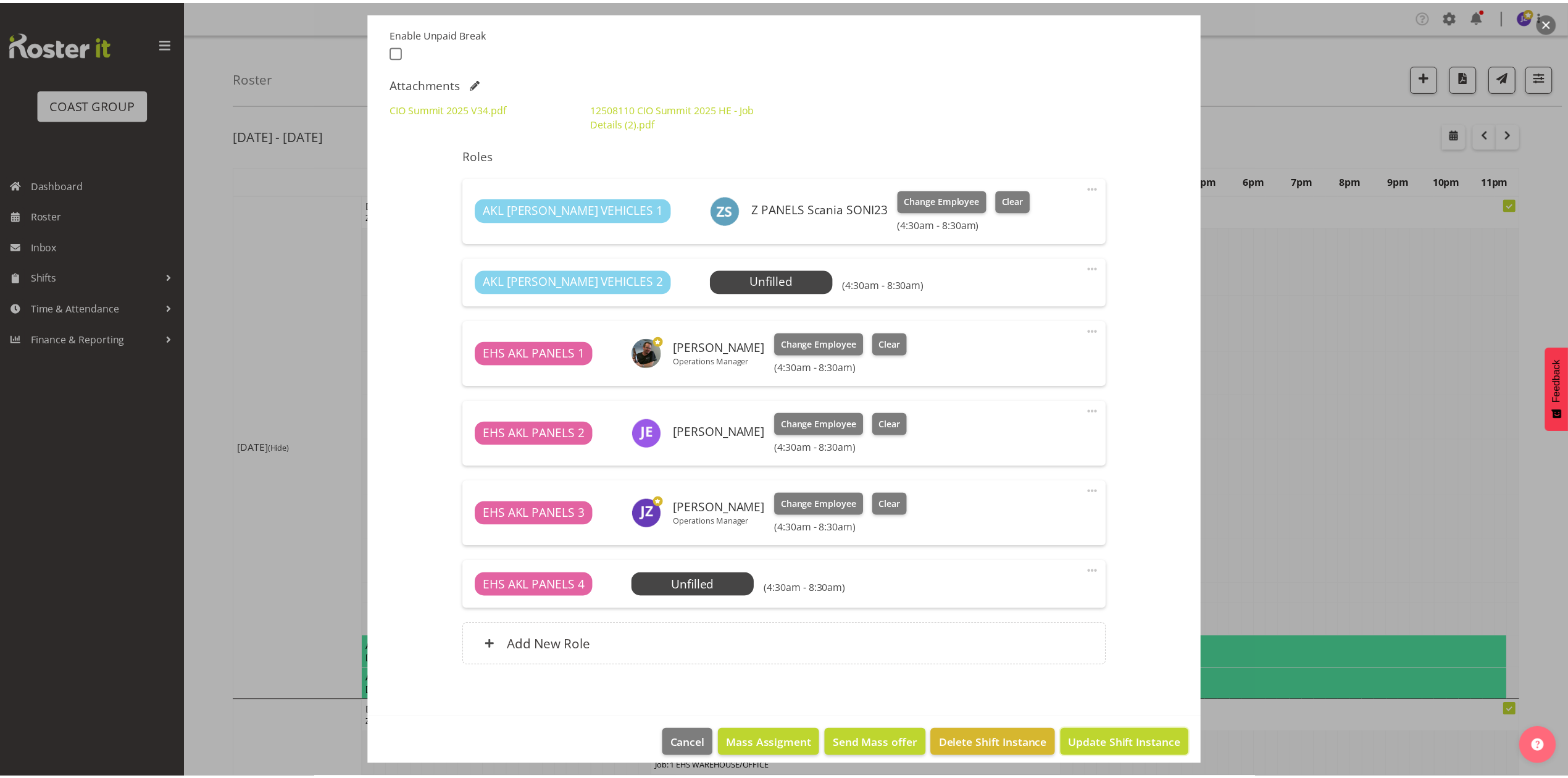
scroll to position [292, 0]
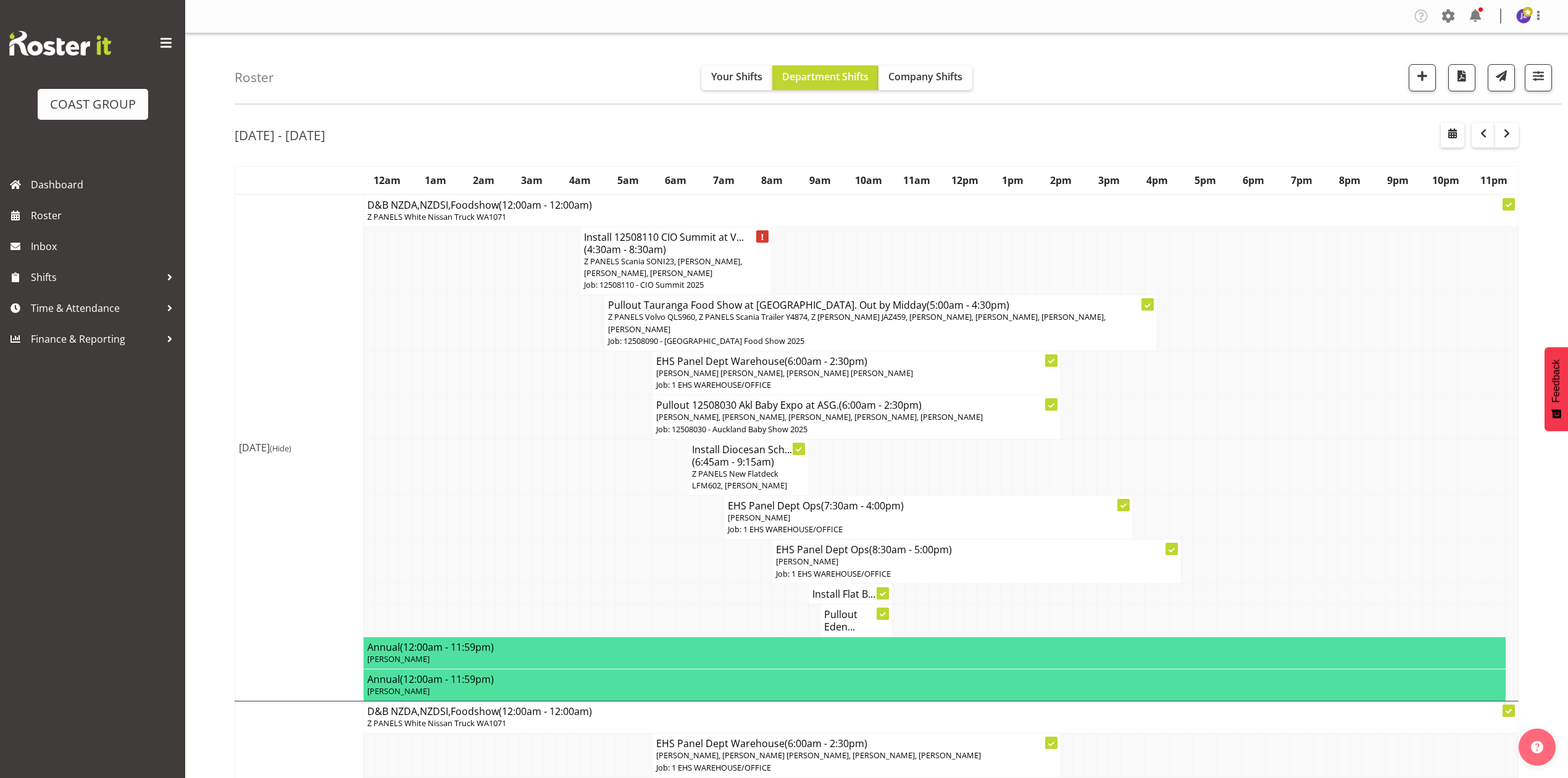
click at [898, 258] on td at bounding box center [898, 261] width 12 height 69
click at [813, 524] on p "[PERSON_NAME]" at bounding box center [928, 518] width 401 height 12
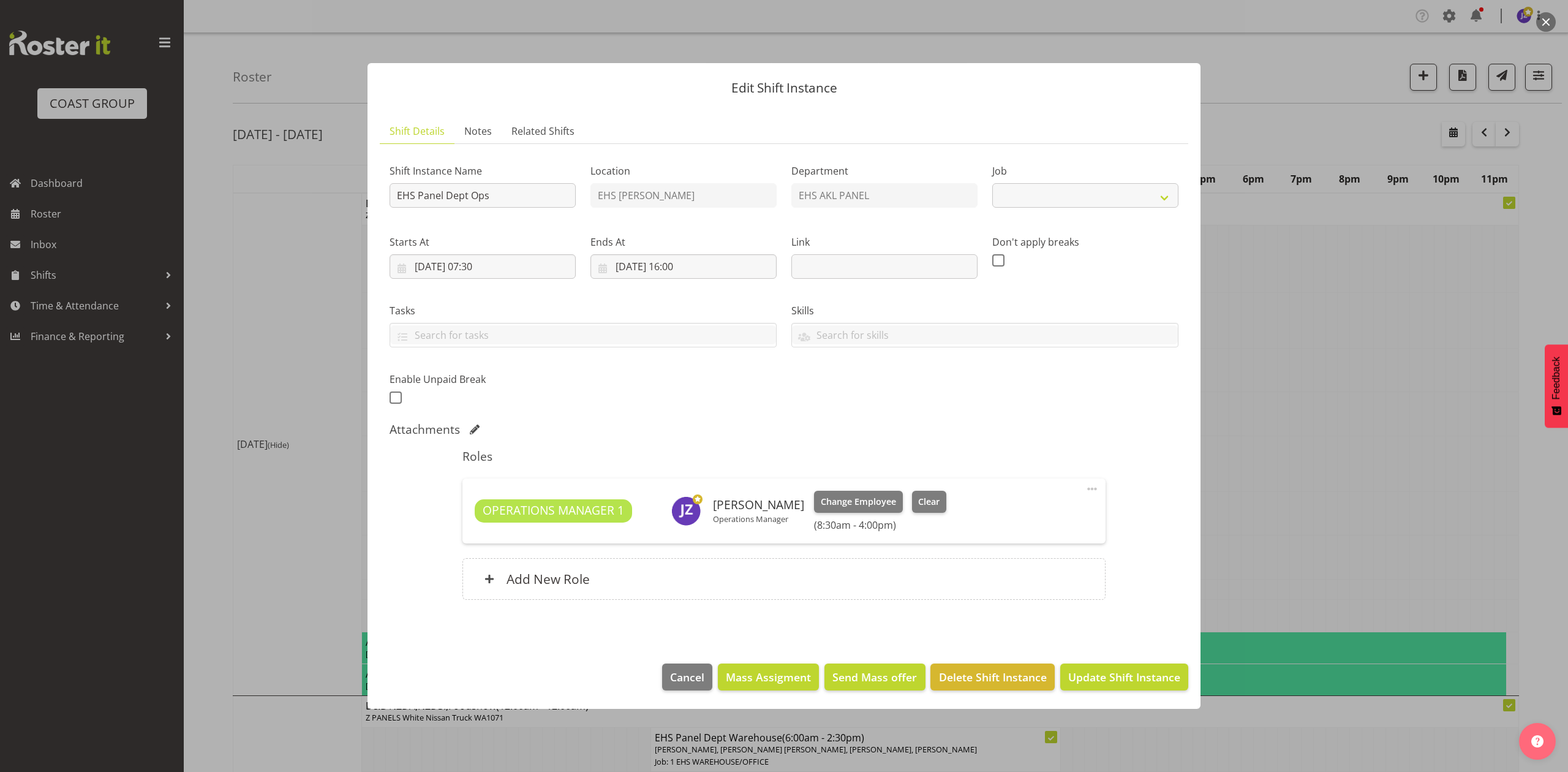
select select "69"
click at [1268, 344] on div at bounding box center [784, 386] width 1568 height 772
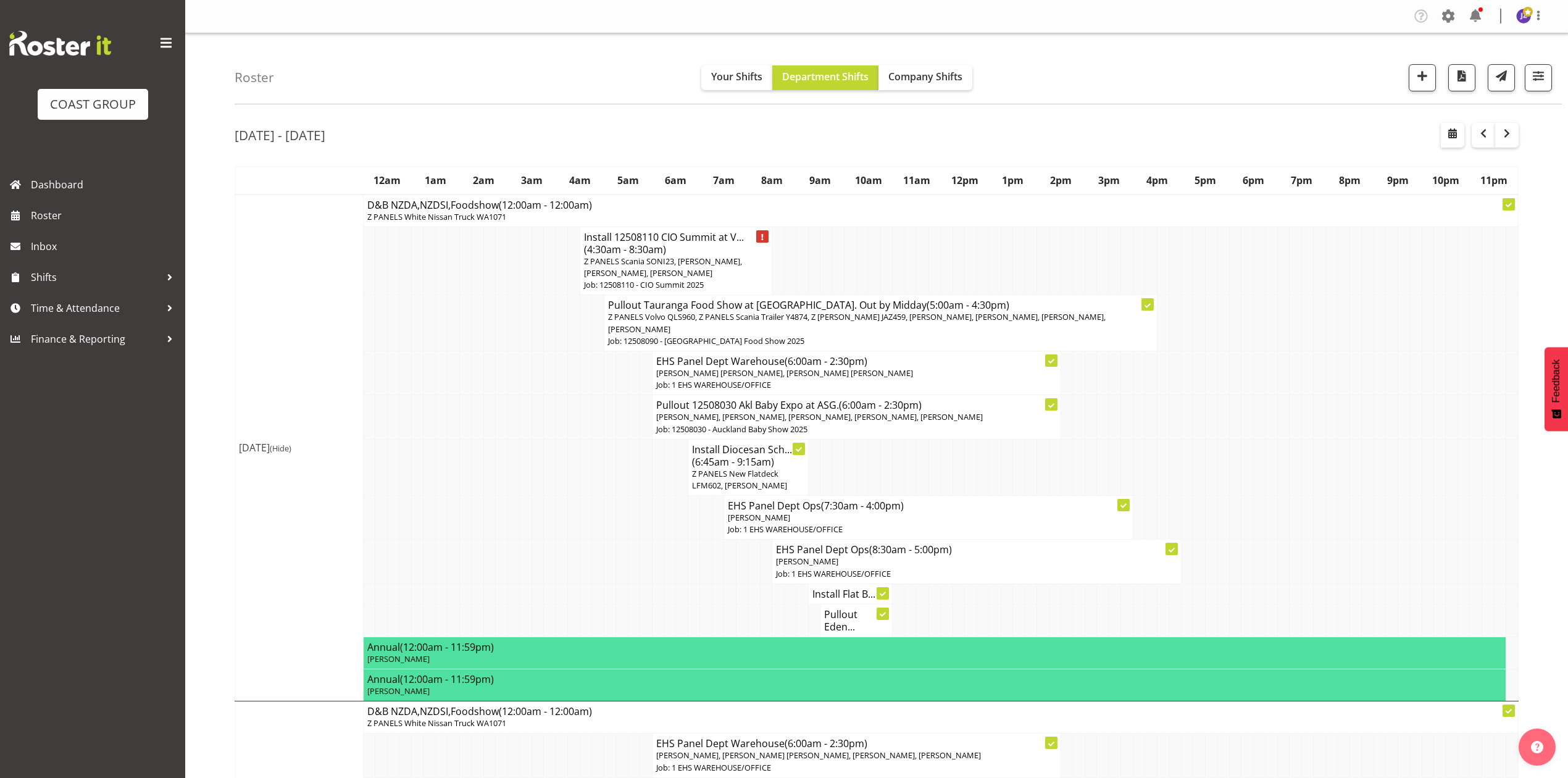
click at [1078, 268] on td at bounding box center [1079, 261] width 12 height 69
drag, startPoint x: 1171, startPoint y: 419, endPoint x: 1176, endPoint y: 423, distance: 6.4
click at [1173, 419] on td at bounding box center [1175, 417] width 12 height 44
drag, startPoint x: 1136, startPoint y: 277, endPoint x: 1575, endPoint y: 153, distance: 456.2
click at [1148, 280] on tr "Install 12508110 CIO Summit at V... (4:30am - 8:30am) Z PANELS Scania SONI23, […" at bounding box center [877, 261] width 1283 height 69
